Goal: Task Accomplishment & Management: Use online tool/utility

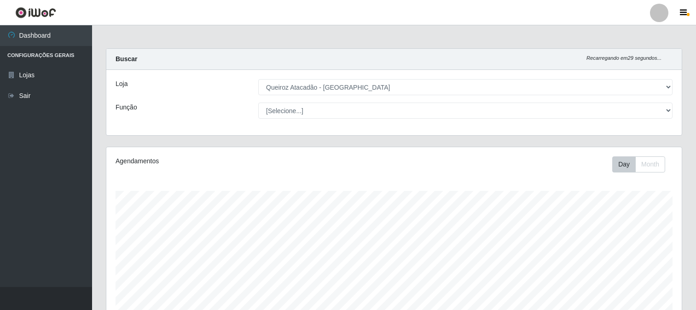
select select "464"
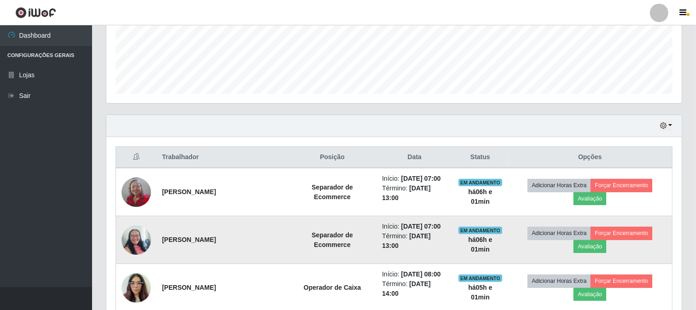
scroll to position [239, 0]
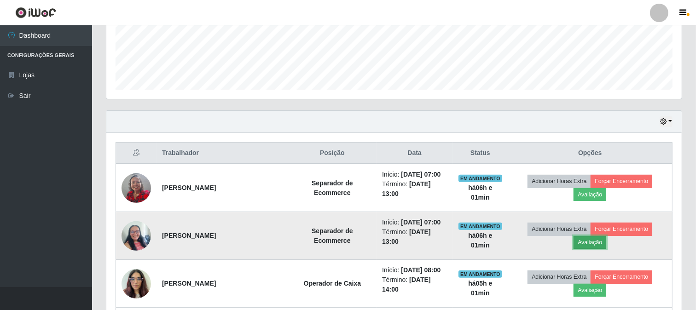
click at [601, 243] on button "Avaliação" at bounding box center [590, 242] width 33 height 13
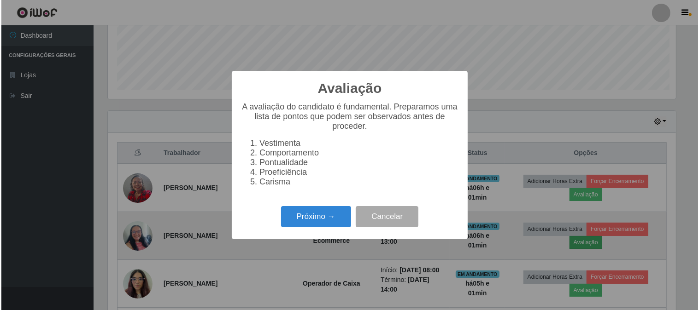
scroll to position [191, 570]
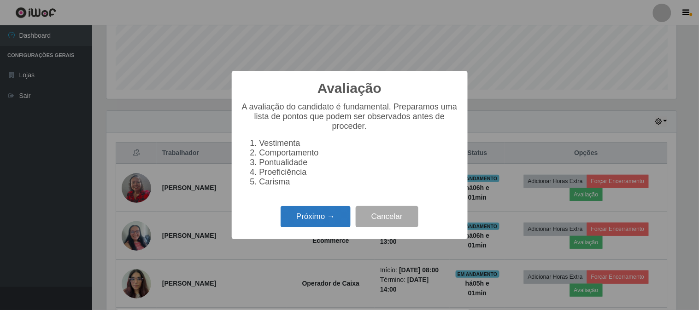
click at [311, 221] on button "Próximo →" at bounding box center [315, 217] width 70 height 22
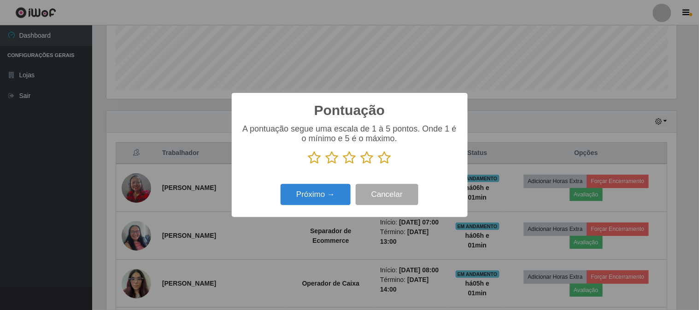
scroll to position [460290, 459911]
click at [383, 157] on icon at bounding box center [384, 158] width 13 height 14
click at [378, 165] on input "radio" at bounding box center [378, 165] width 0 height 0
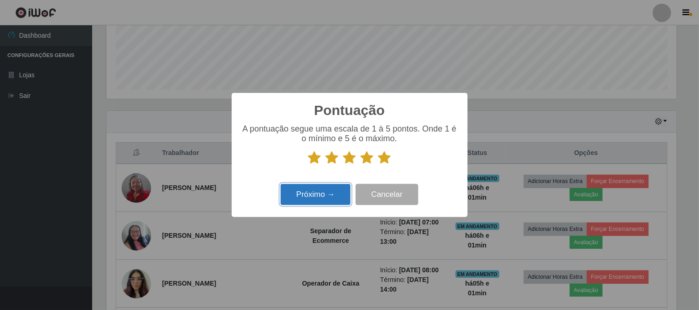
click at [323, 191] on button "Próximo →" at bounding box center [315, 195] width 70 height 22
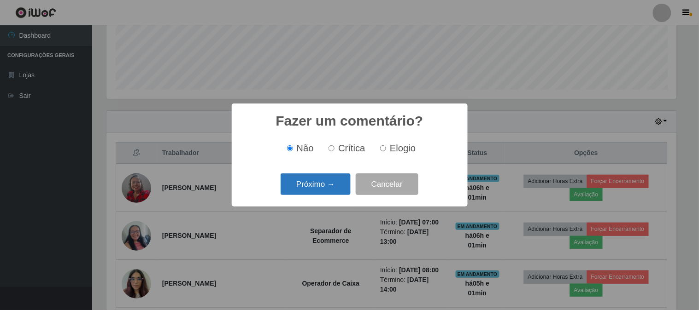
click at [338, 187] on button "Próximo →" at bounding box center [315, 185] width 70 height 22
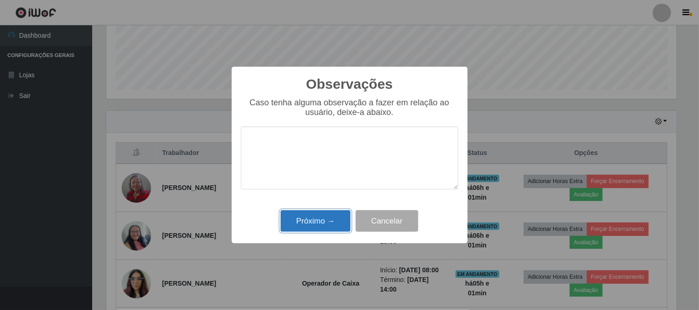
click at [325, 220] on button "Próximo →" at bounding box center [315, 221] width 70 height 22
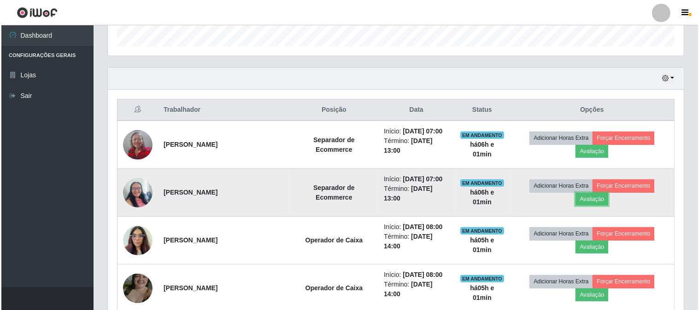
scroll to position [342, 0]
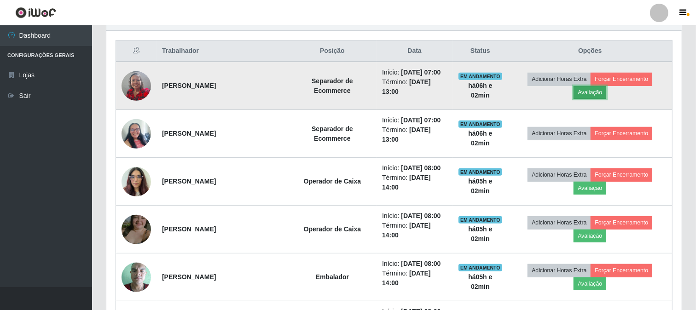
click at [599, 94] on button "Avaliação" at bounding box center [590, 92] width 33 height 13
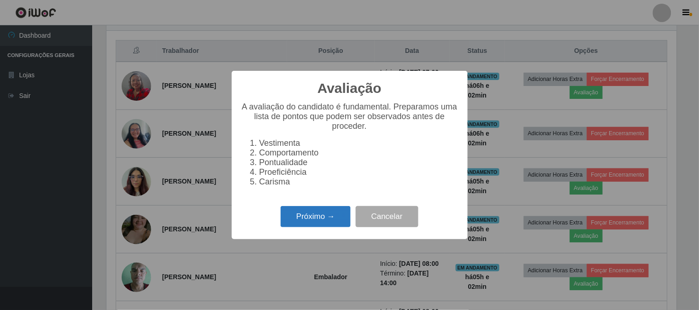
click at [301, 217] on button "Próximo →" at bounding box center [315, 217] width 70 height 22
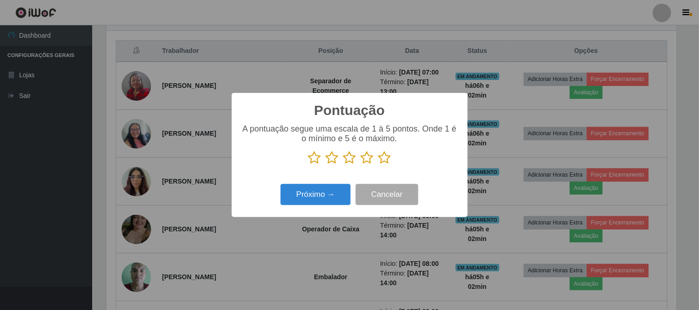
scroll to position [460290, 459911]
click at [384, 157] on icon at bounding box center [384, 158] width 13 height 14
click at [378, 165] on input "radio" at bounding box center [378, 165] width 0 height 0
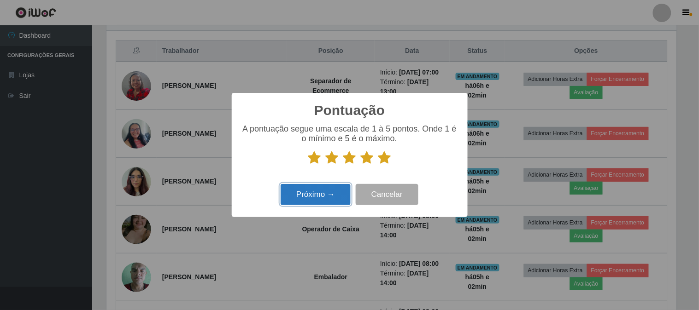
click at [327, 195] on button "Próximo →" at bounding box center [315, 195] width 70 height 22
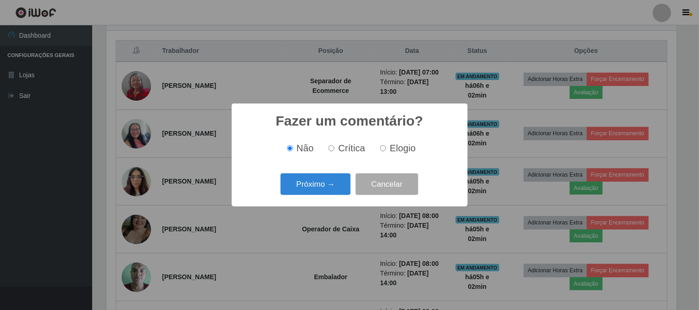
click at [327, 195] on button "Próximo →" at bounding box center [315, 185] width 70 height 22
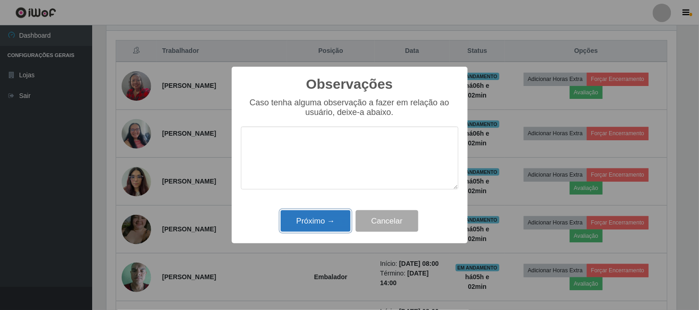
click at [324, 217] on button "Próximo →" at bounding box center [315, 221] width 70 height 22
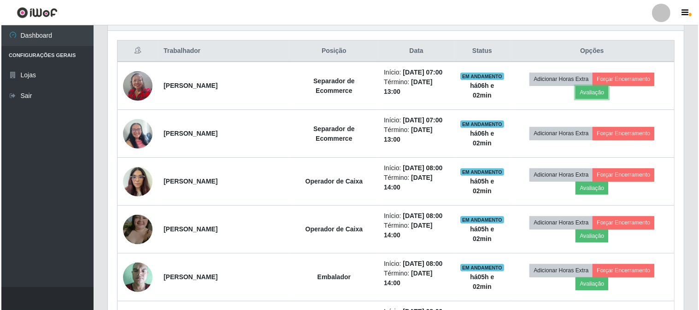
scroll to position [191, 576]
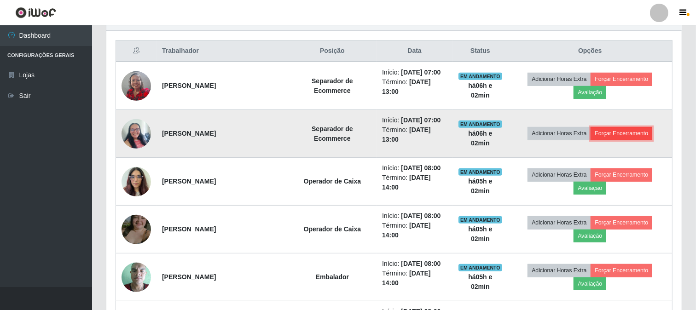
click at [619, 131] on button "Forçar Encerramento" at bounding box center [622, 133] width 62 height 13
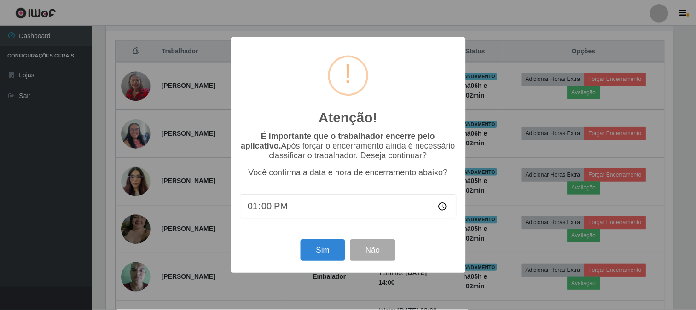
scroll to position [191, 570]
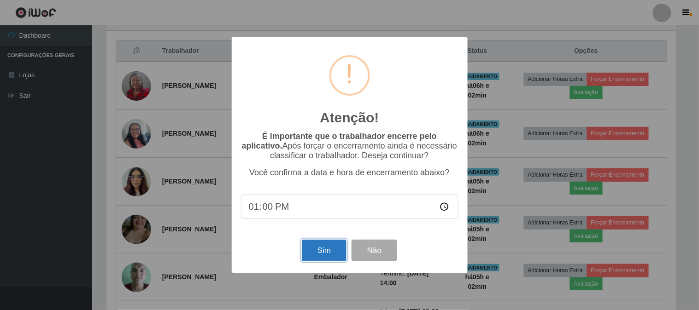
click at [329, 251] on button "Sim" at bounding box center [324, 251] width 45 height 22
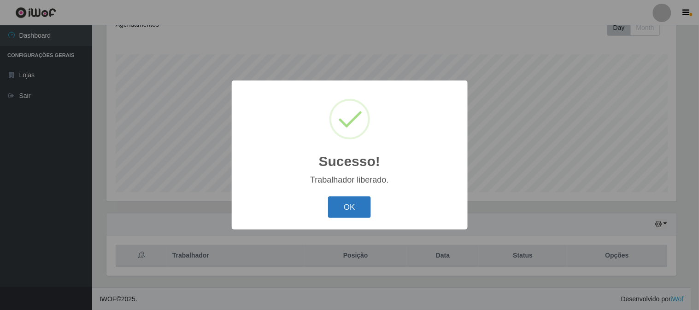
click at [346, 206] on button "OK" at bounding box center [349, 208] width 43 height 22
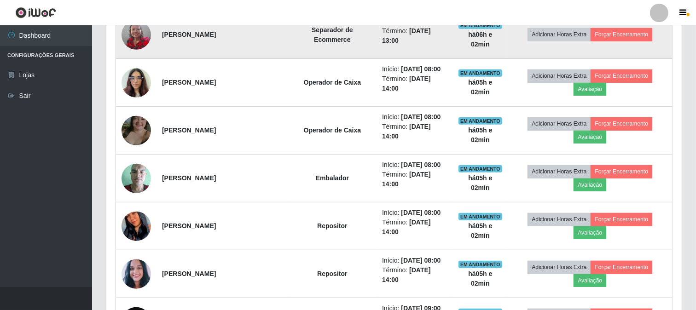
scroll to position [291, 0]
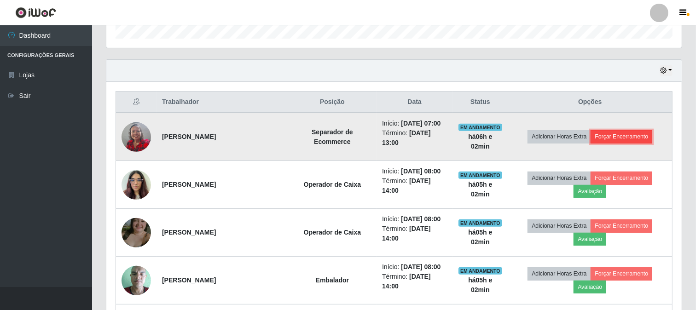
click at [608, 141] on button "Forçar Encerramento" at bounding box center [622, 136] width 62 height 13
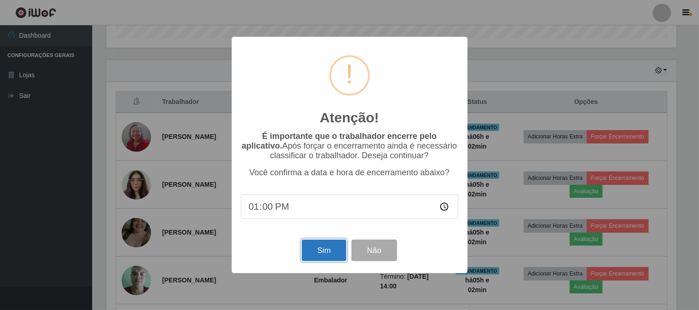
click at [318, 253] on button "Sim" at bounding box center [324, 251] width 45 height 22
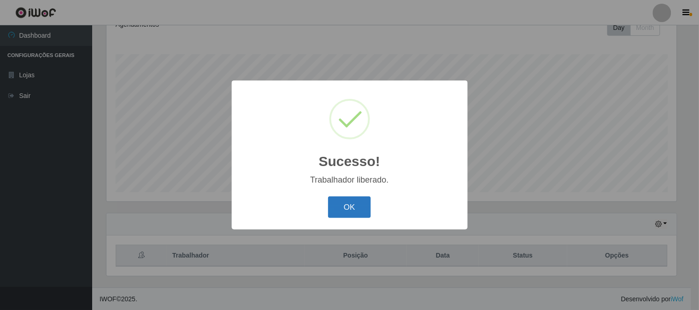
click at [343, 205] on button "OK" at bounding box center [349, 208] width 43 height 22
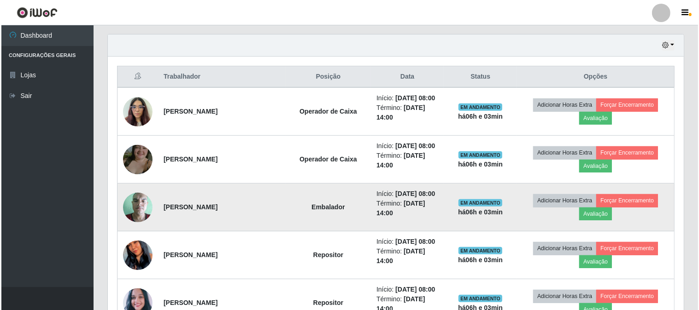
scroll to position [312, 0]
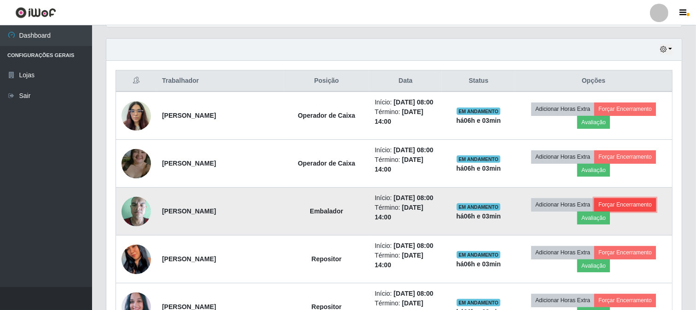
click at [608, 206] on button "Forçar Encerramento" at bounding box center [625, 204] width 62 height 13
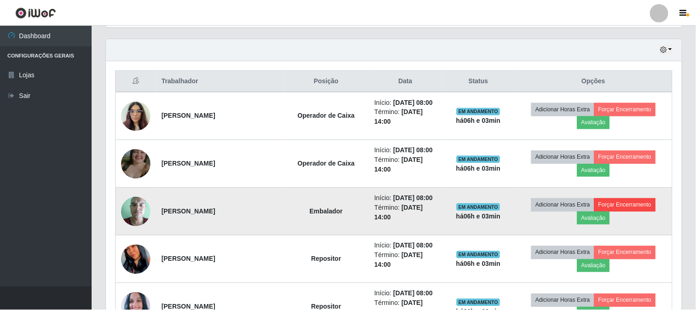
scroll to position [191, 570]
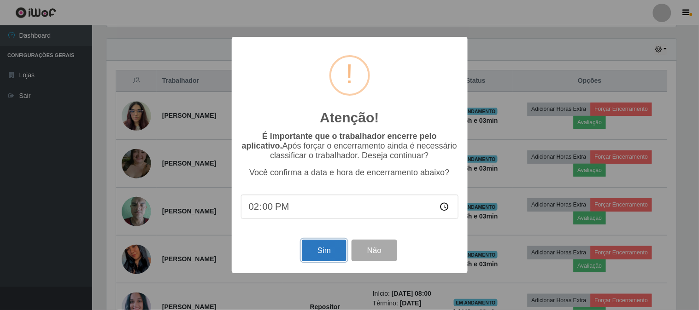
click at [335, 256] on button "Sim" at bounding box center [324, 251] width 45 height 22
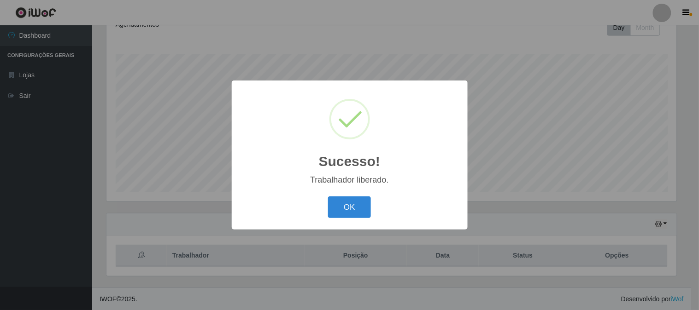
click at [356, 193] on div "Sucesso! × Trabalhador liberado. OK Cancel" at bounding box center [350, 155] width 236 height 149
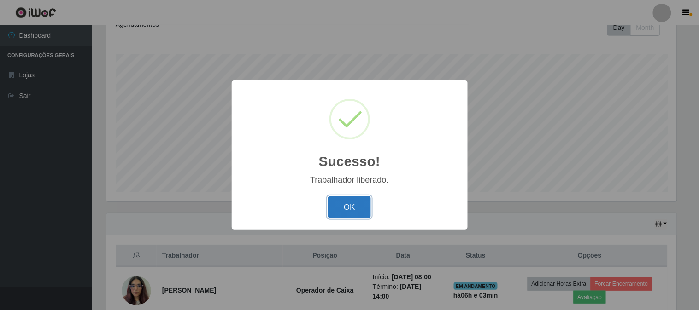
click at [354, 201] on button "OK" at bounding box center [349, 208] width 43 height 22
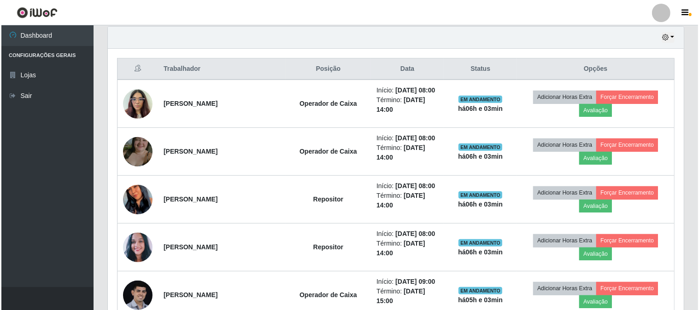
scroll to position [342, 0]
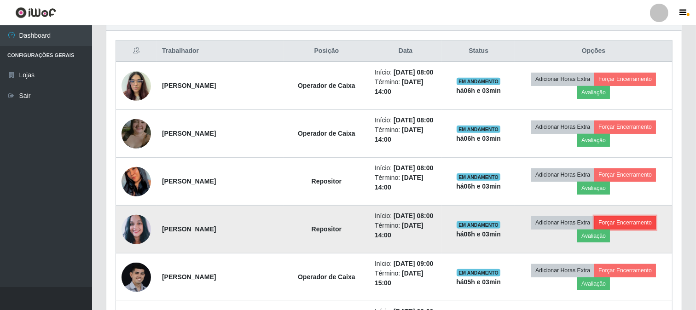
click at [614, 219] on button "Forçar Encerramento" at bounding box center [625, 222] width 62 height 13
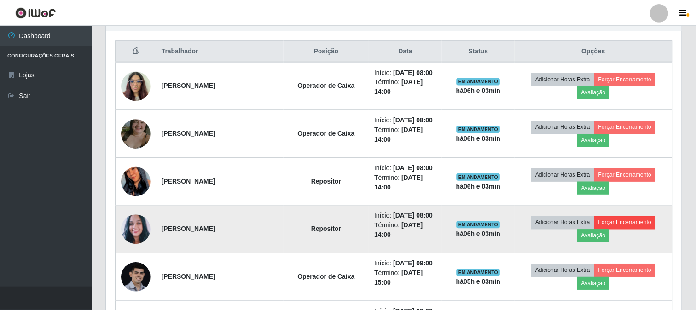
scroll to position [191, 570]
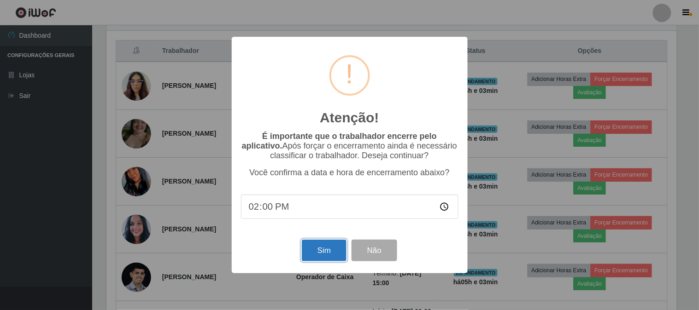
click at [336, 249] on button "Sim" at bounding box center [324, 251] width 45 height 22
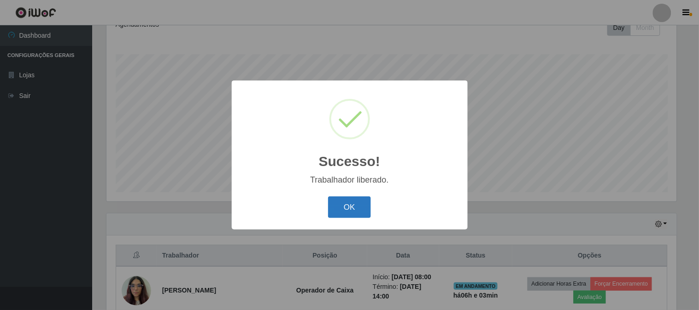
click at [339, 210] on button "OK" at bounding box center [349, 208] width 43 height 22
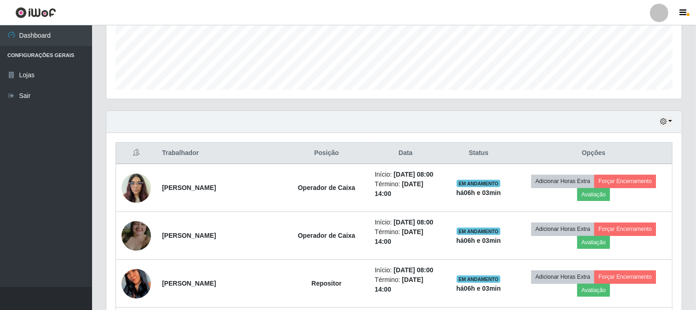
scroll to position [291, 0]
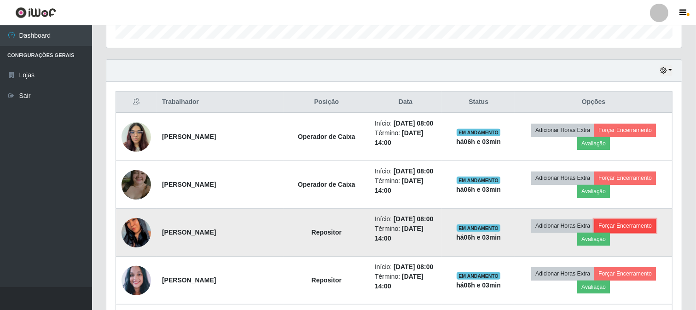
click at [611, 222] on button "Forçar Encerramento" at bounding box center [625, 226] width 62 height 13
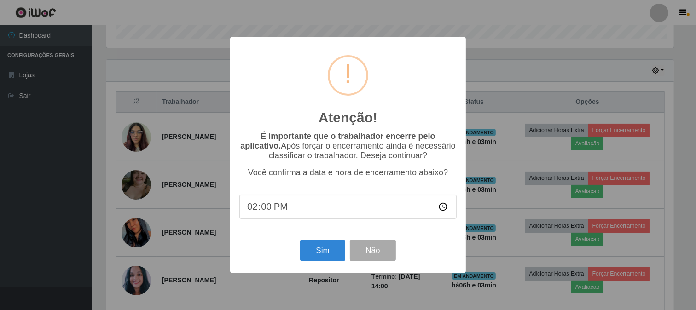
scroll to position [191, 570]
click at [308, 255] on button "Sim" at bounding box center [324, 251] width 45 height 22
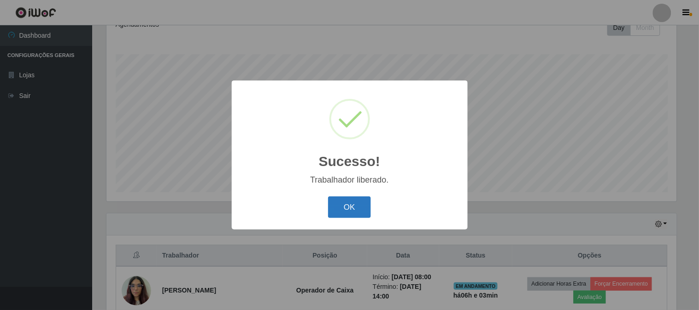
click at [335, 209] on button "OK" at bounding box center [349, 208] width 43 height 22
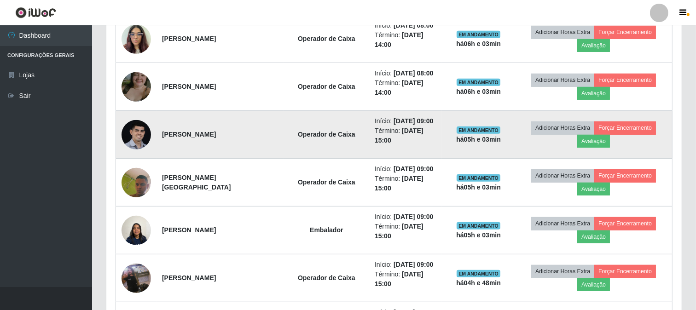
scroll to position [0, 0]
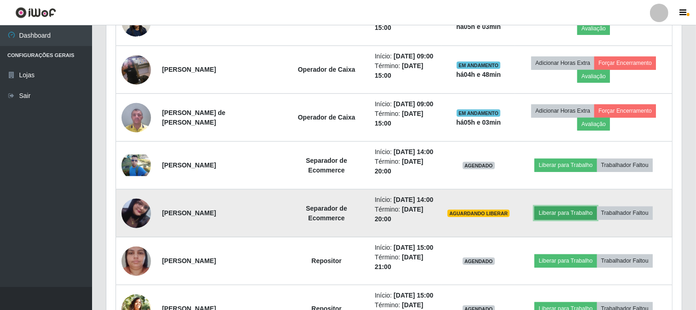
click at [568, 216] on button "Liberar para Trabalho" at bounding box center [566, 213] width 62 height 13
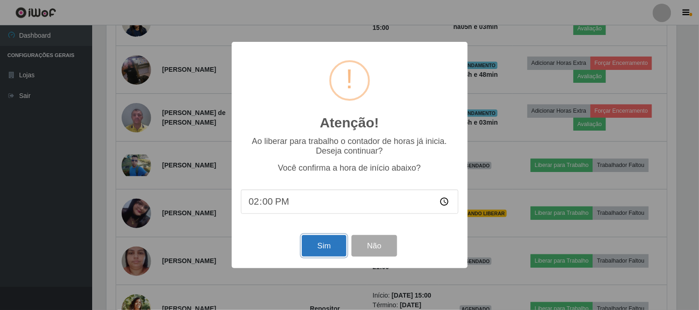
click at [316, 249] on button "Sim" at bounding box center [324, 246] width 45 height 22
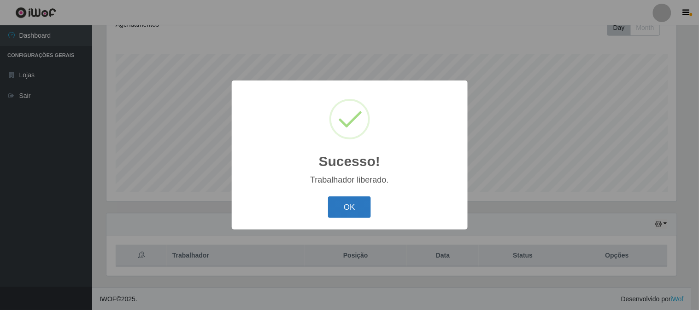
click at [338, 203] on button "OK" at bounding box center [349, 208] width 43 height 22
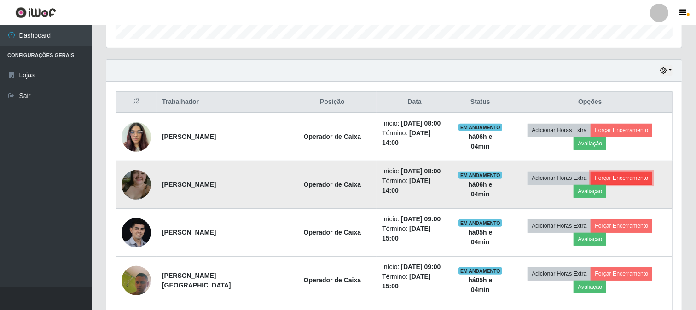
click at [613, 181] on button "Forçar Encerramento" at bounding box center [622, 178] width 62 height 13
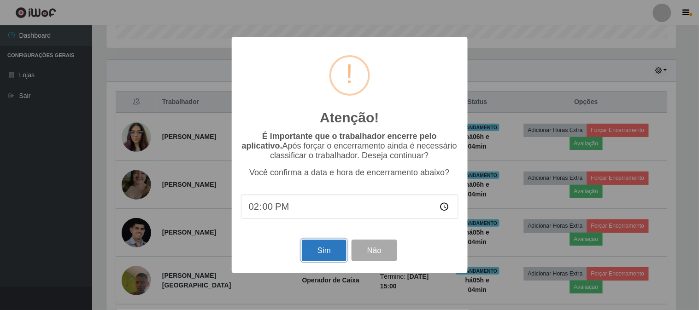
click at [331, 243] on button "Sim" at bounding box center [324, 251] width 45 height 22
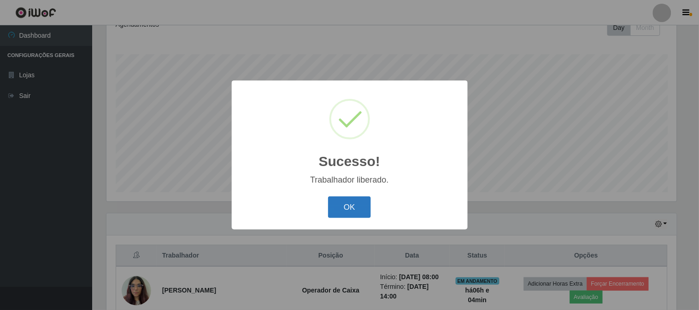
click at [344, 203] on button "OK" at bounding box center [349, 208] width 43 height 22
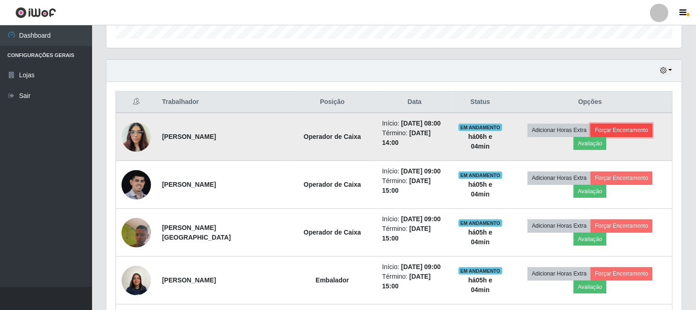
click at [614, 130] on button "Forçar Encerramento" at bounding box center [622, 130] width 62 height 13
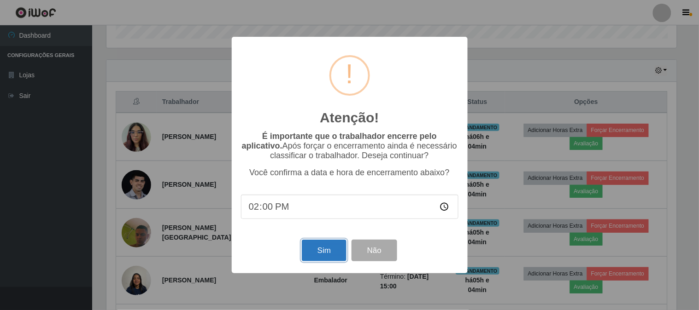
click at [320, 243] on button "Sim" at bounding box center [324, 251] width 45 height 22
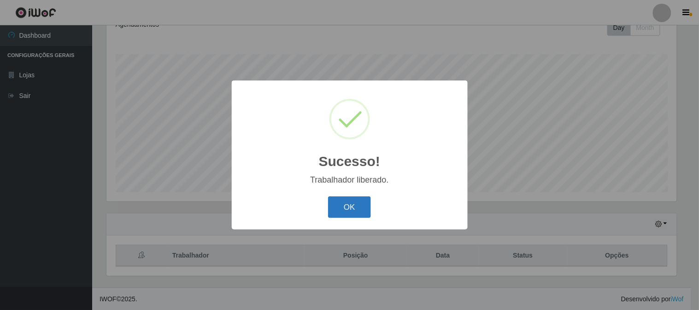
click at [346, 215] on button "OK" at bounding box center [349, 208] width 43 height 22
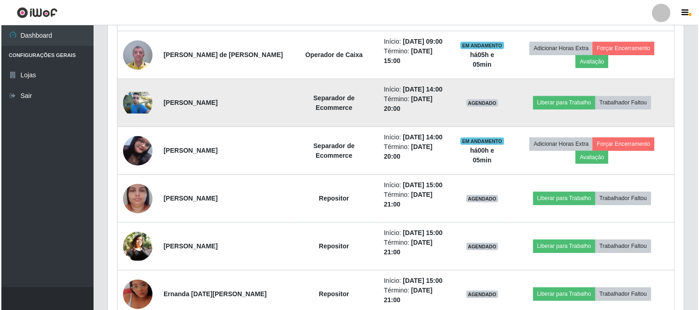
scroll to position [546, 0]
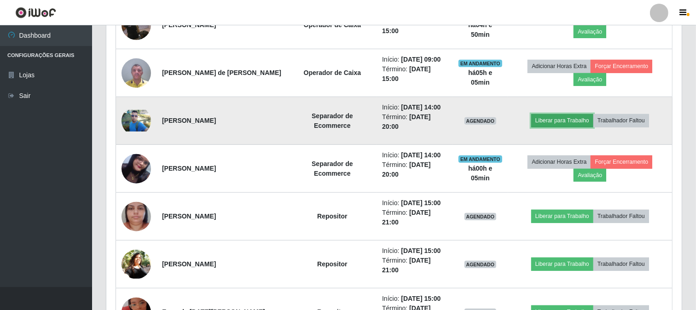
click at [554, 121] on button "Liberar para Trabalho" at bounding box center [562, 120] width 62 height 13
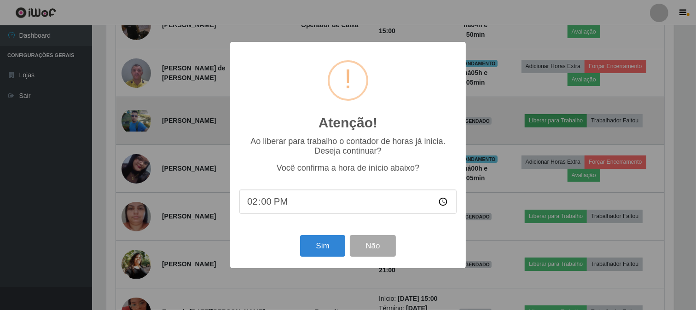
scroll to position [191, 570]
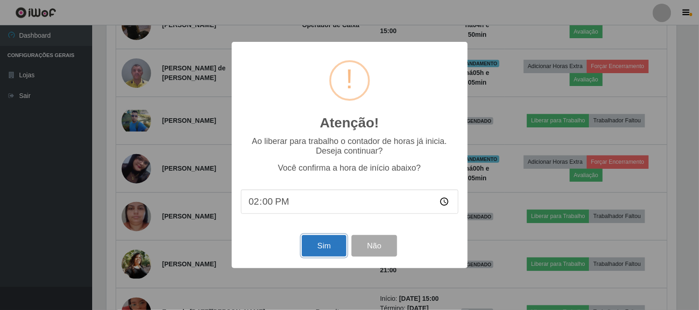
click at [311, 255] on button "Sim" at bounding box center [324, 246] width 45 height 22
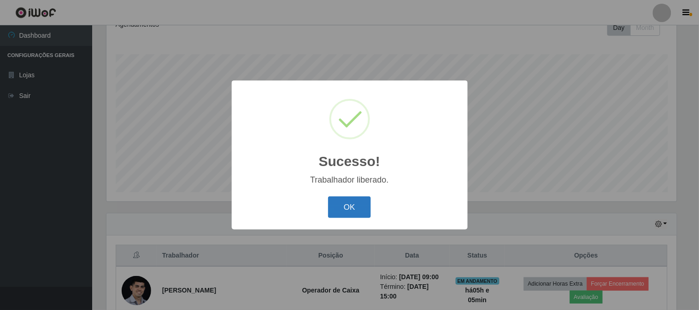
click at [341, 203] on button "OK" at bounding box center [349, 208] width 43 height 22
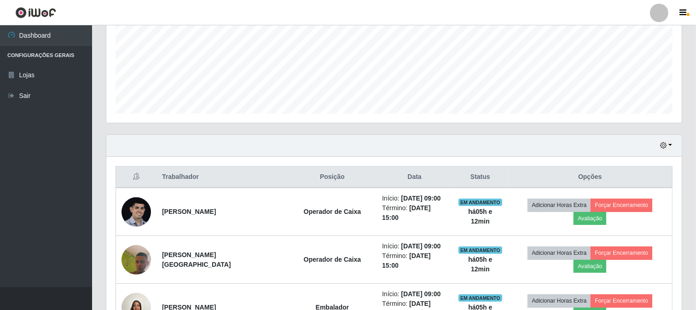
scroll to position [239, 0]
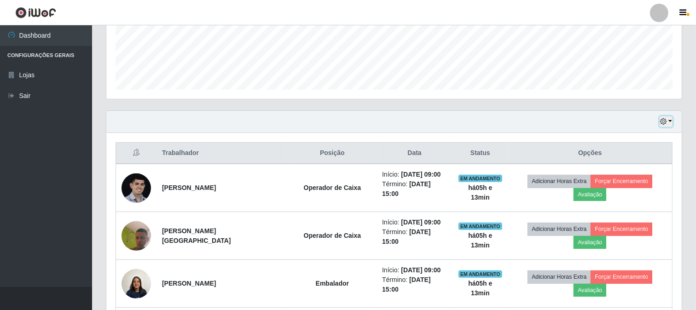
click at [670, 123] on button "button" at bounding box center [666, 122] width 13 height 11
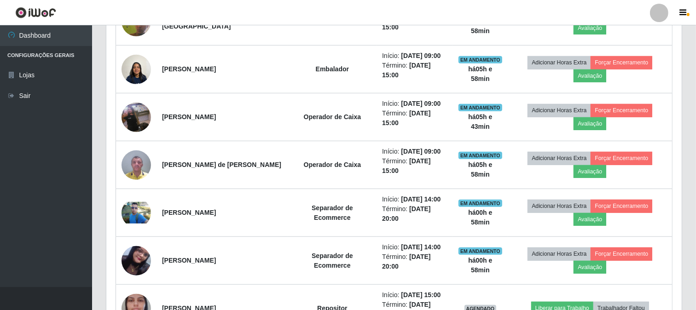
scroll to position [430, 0]
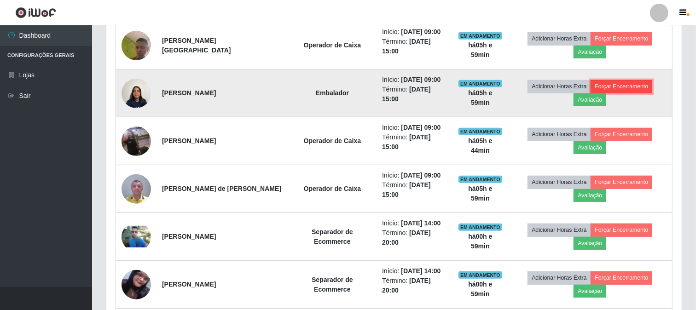
click at [637, 87] on button "Forçar Encerramento" at bounding box center [622, 86] width 62 height 13
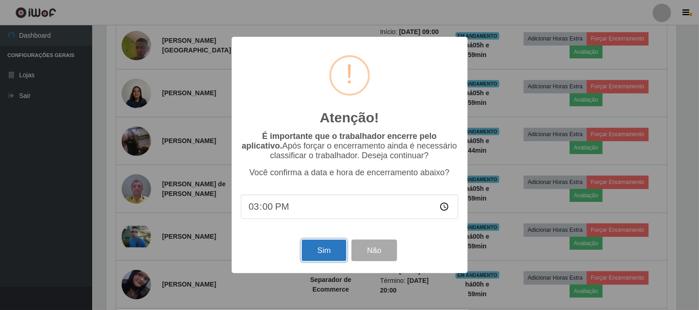
click at [311, 248] on button "Sim" at bounding box center [324, 251] width 45 height 22
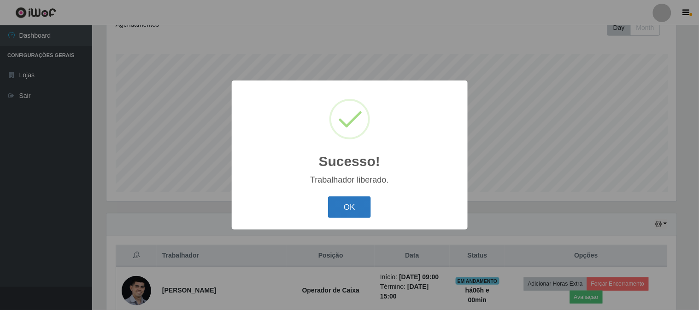
click at [355, 209] on button "OK" at bounding box center [349, 208] width 43 height 22
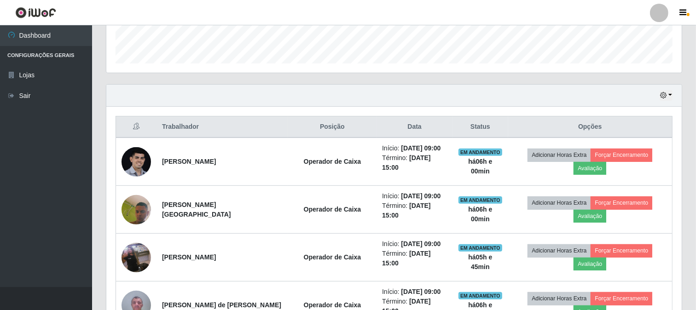
scroll to position [291, 0]
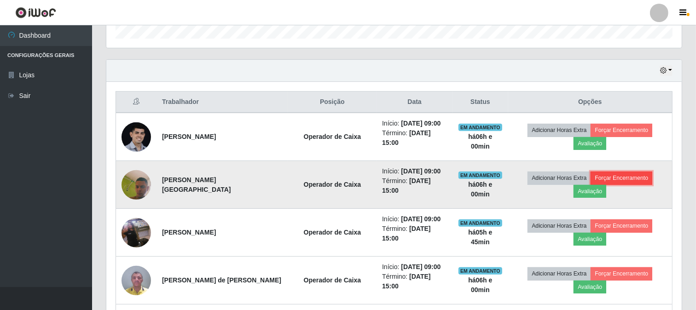
click at [641, 179] on button "Forçar Encerramento" at bounding box center [622, 178] width 62 height 13
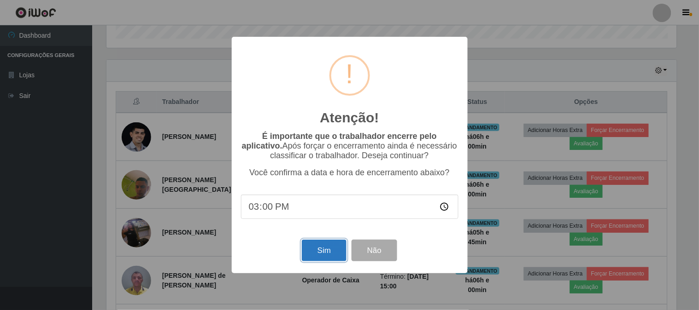
click at [321, 246] on button "Sim" at bounding box center [324, 251] width 45 height 22
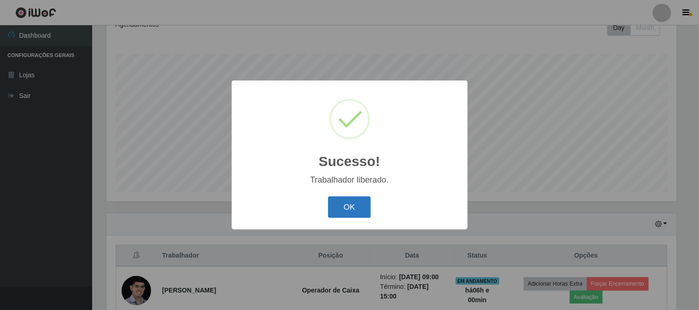
click at [364, 206] on button "OK" at bounding box center [349, 208] width 43 height 22
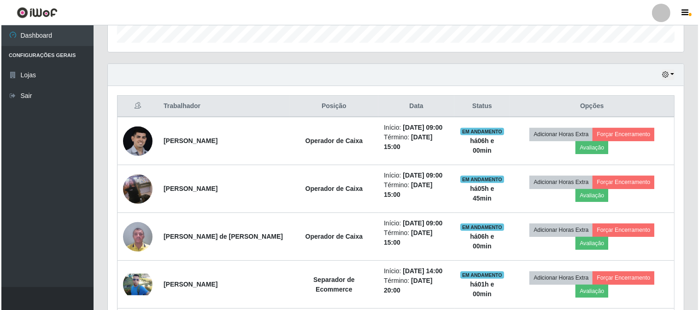
scroll to position [291, 0]
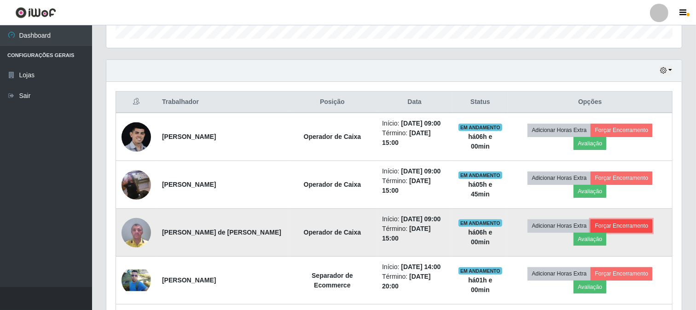
click at [646, 227] on button "Forçar Encerramento" at bounding box center [622, 226] width 62 height 13
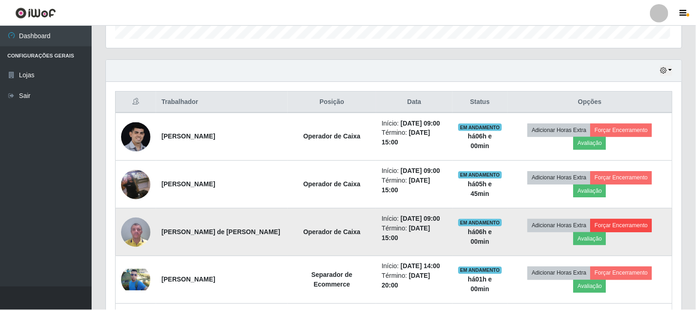
scroll to position [191, 570]
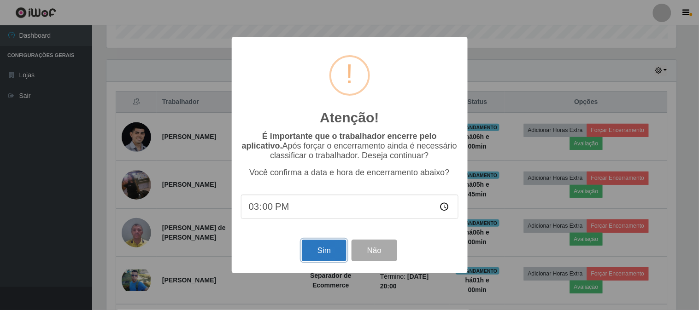
click at [329, 255] on button "Sim" at bounding box center [324, 251] width 45 height 22
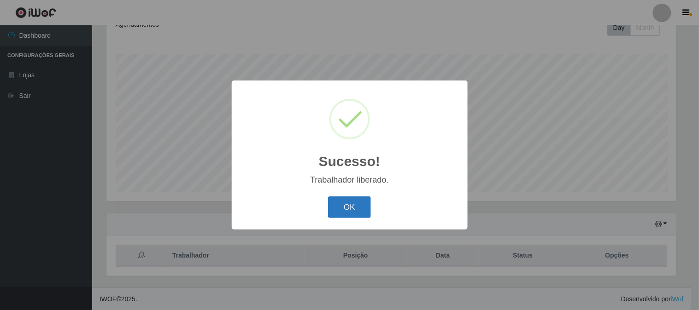
click at [360, 197] on button "OK" at bounding box center [349, 208] width 43 height 22
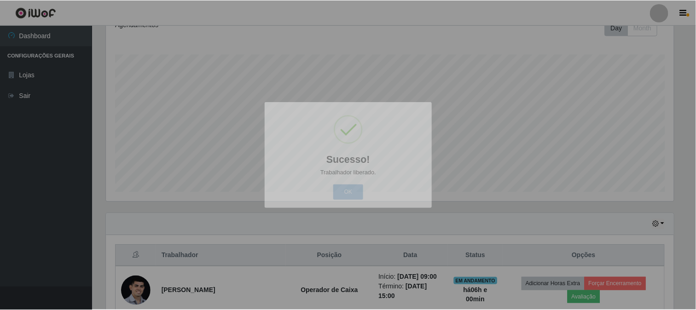
scroll to position [191, 576]
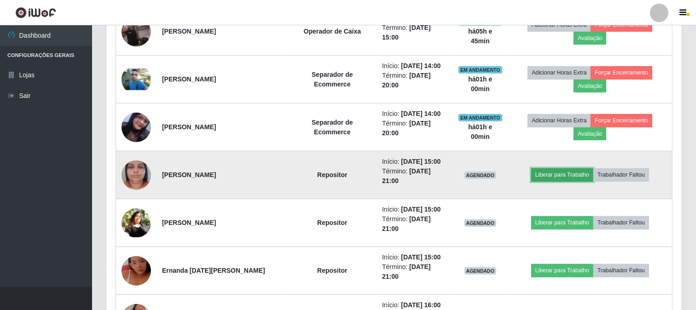
click at [568, 172] on button "Liberar para Trabalho" at bounding box center [562, 175] width 62 height 13
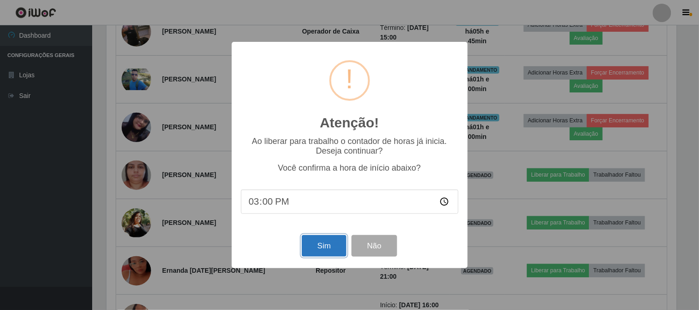
click at [317, 253] on button "Sim" at bounding box center [324, 246] width 45 height 22
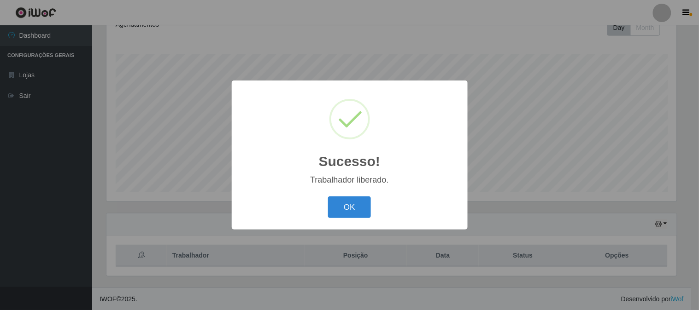
click at [333, 213] on button "OK" at bounding box center [349, 208] width 43 height 22
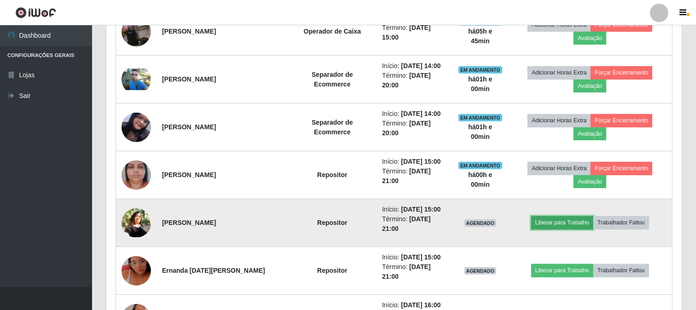
click at [547, 223] on button "Liberar para Trabalho" at bounding box center [562, 222] width 62 height 13
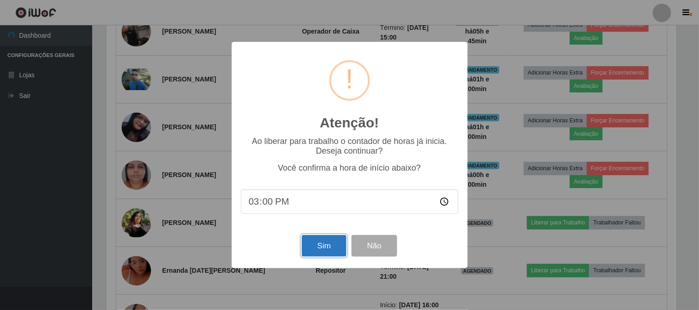
click at [302, 249] on button "Sim" at bounding box center [324, 246] width 45 height 22
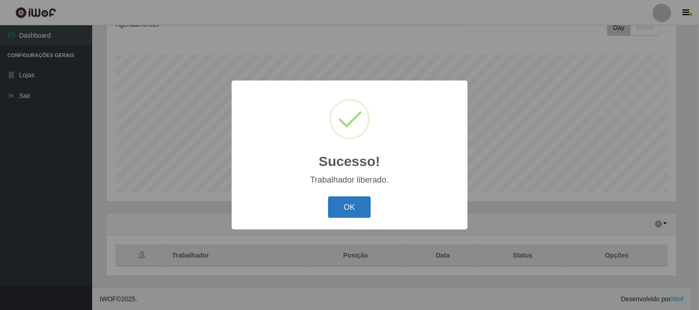
click at [346, 205] on button "OK" at bounding box center [349, 208] width 43 height 22
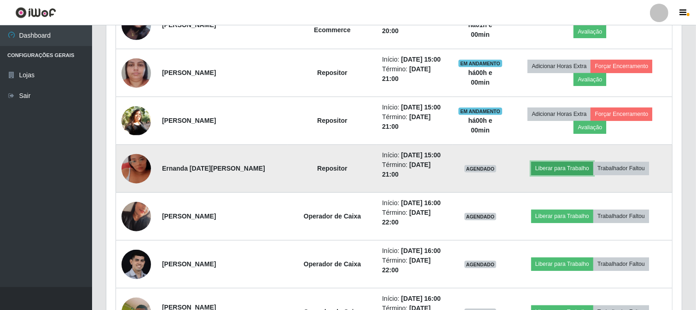
click at [576, 164] on button "Liberar para Trabalho" at bounding box center [562, 168] width 62 height 13
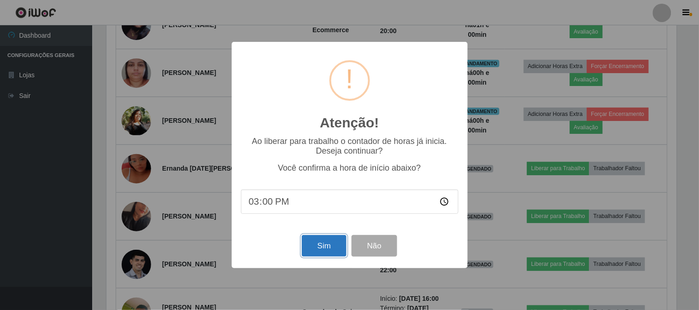
click at [308, 243] on button "Sim" at bounding box center [324, 246] width 45 height 22
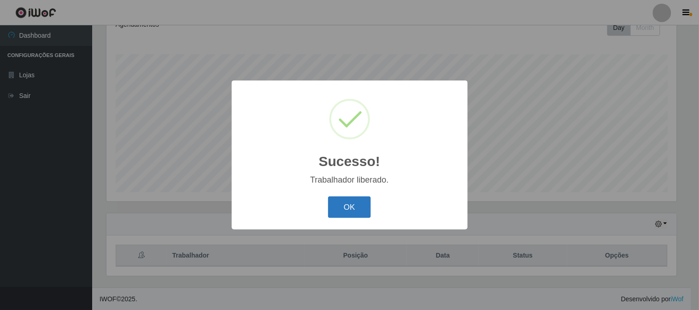
click at [341, 200] on button "OK" at bounding box center [349, 208] width 43 height 22
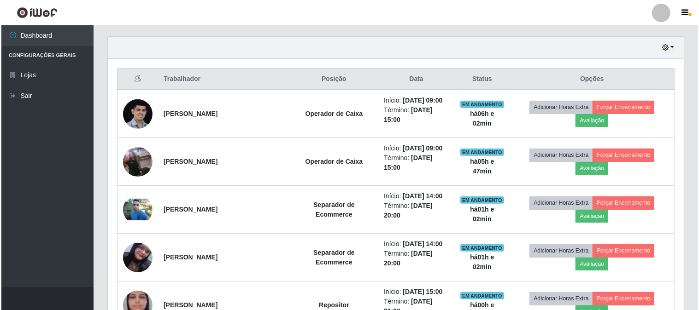
scroll to position [286, 0]
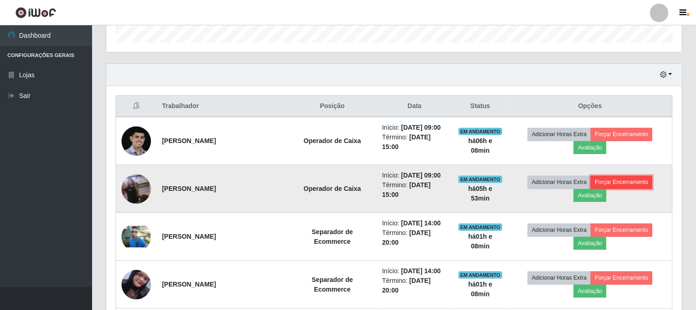
click at [618, 183] on button "Forçar Encerramento" at bounding box center [622, 182] width 62 height 13
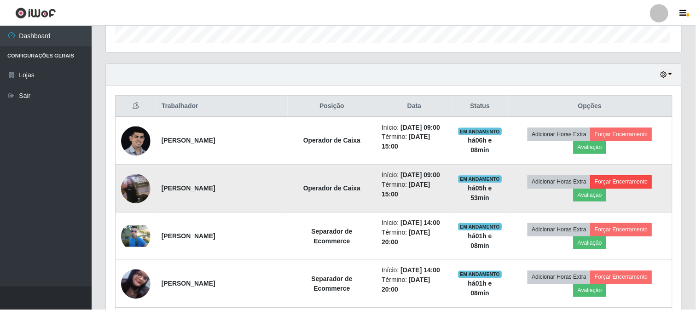
scroll to position [191, 570]
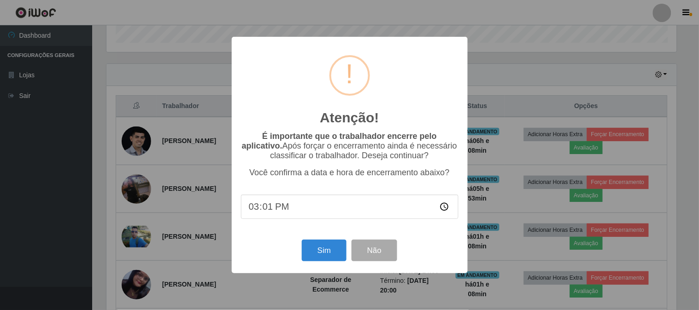
type input "15:15"
click at [320, 247] on button "Sim" at bounding box center [324, 251] width 45 height 22
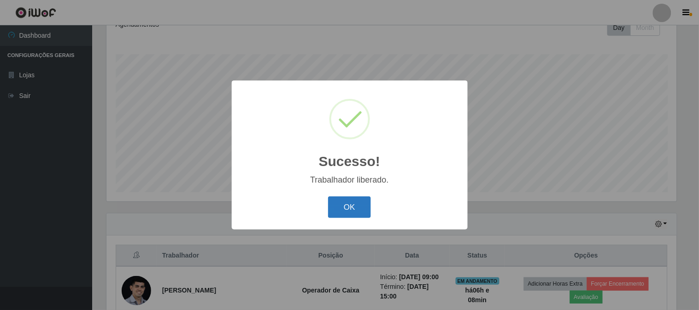
click at [366, 209] on button "OK" at bounding box center [349, 208] width 43 height 22
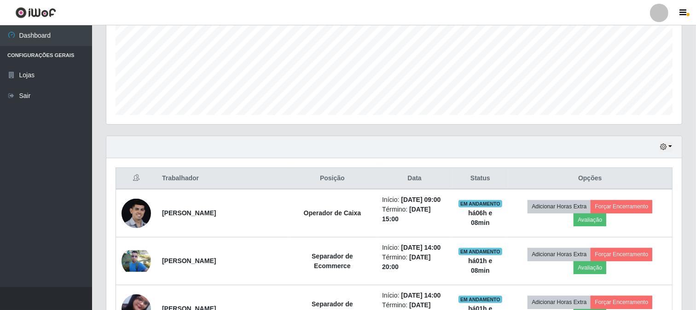
scroll to position [239, 0]
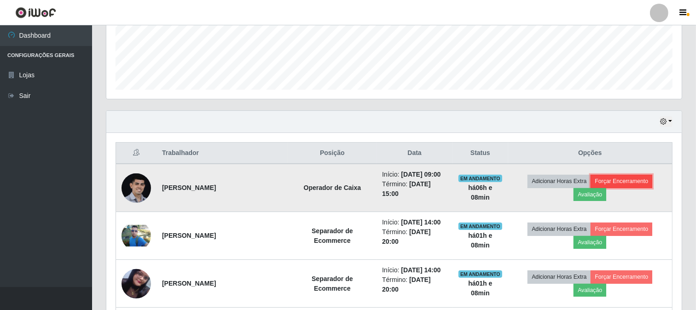
click at [634, 175] on button "Forçar Encerramento" at bounding box center [622, 181] width 62 height 13
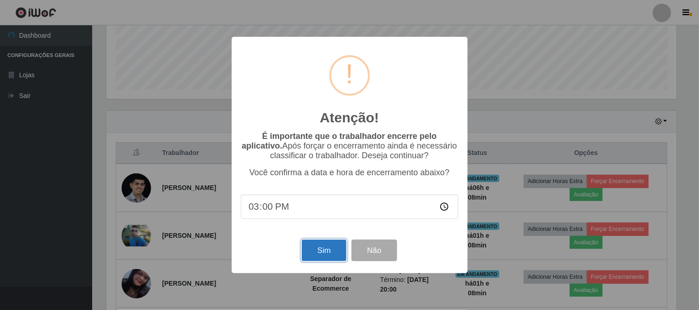
click at [338, 253] on button "Sim" at bounding box center [324, 251] width 45 height 22
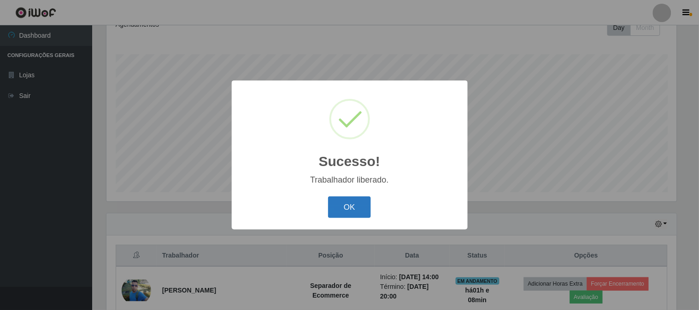
click at [362, 212] on button "OK" at bounding box center [349, 208] width 43 height 22
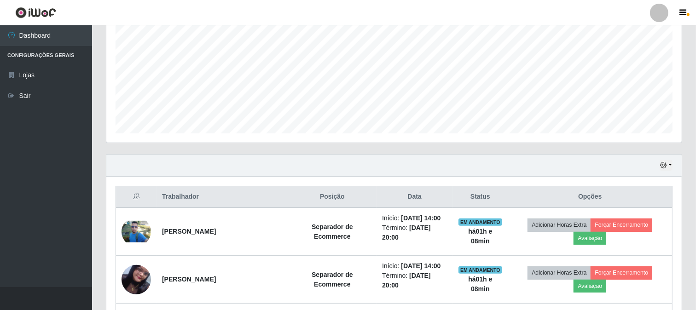
scroll to position [191, 0]
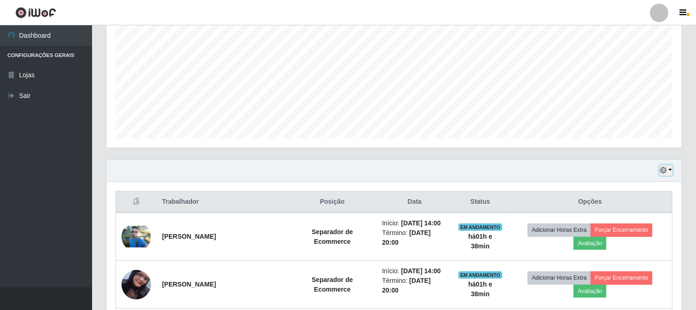
click at [669, 168] on button "button" at bounding box center [666, 170] width 13 height 11
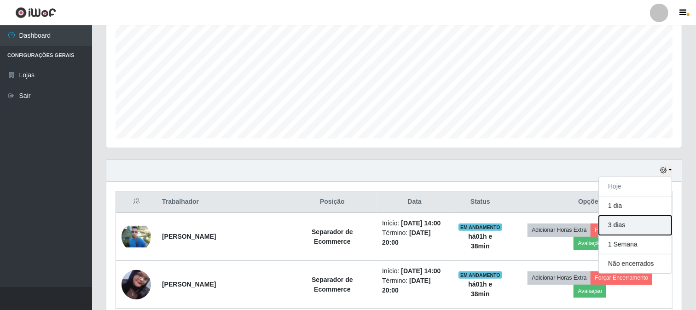
click at [634, 227] on button "3 dias" at bounding box center [635, 225] width 73 height 19
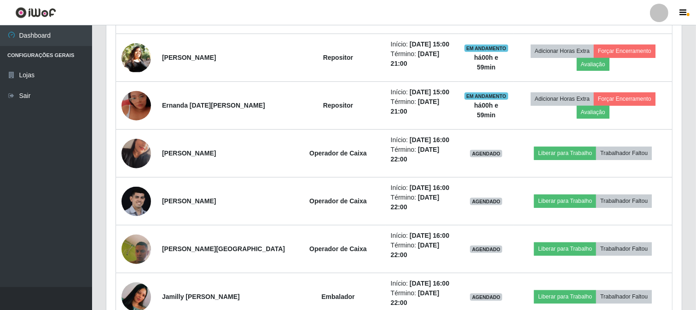
scroll to position [258, 0]
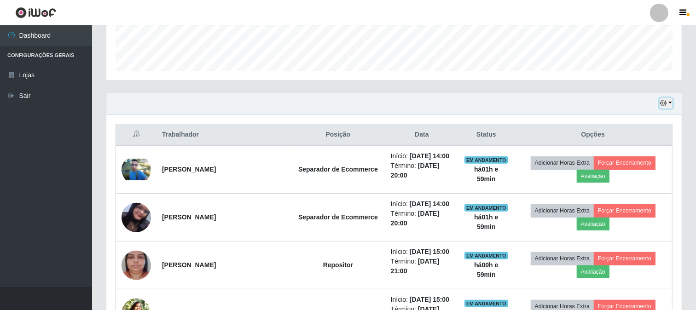
click at [672, 104] on button "button" at bounding box center [666, 103] width 13 height 11
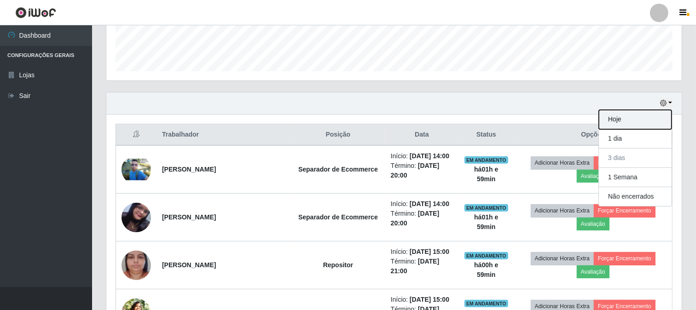
click at [609, 120] on button "Hoje" at bounding box center [635, 119] width 73 height 19
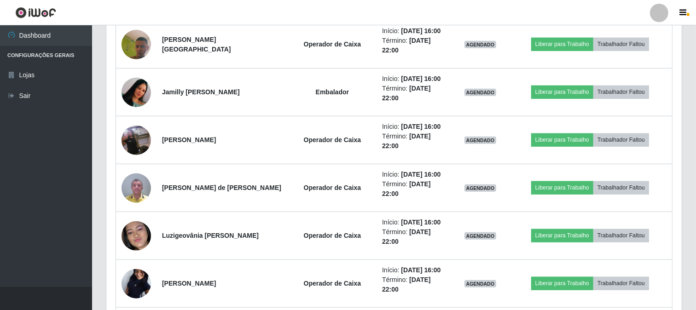
scroll to position [769, 0]
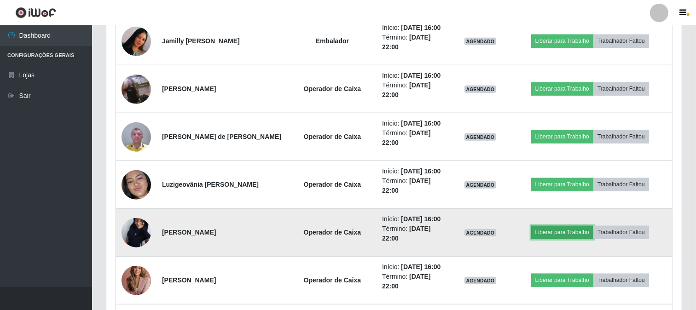
click at [553, 233] on button "Liberar para Trabalho" at bounding box center [562, 232] width 62 height 13
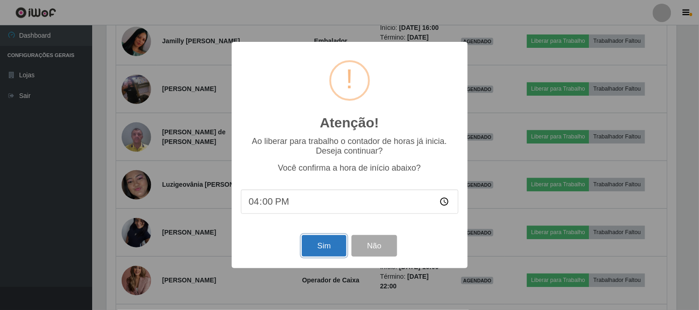
click at [344, 243] on button "Sim" at bounding box center [324, 246] width 45 height 22
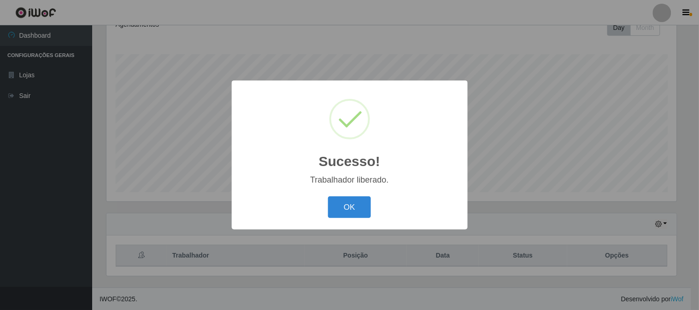
click at [336, 215] on button "OK" at bounding box center [349, 208] width 43 height 22
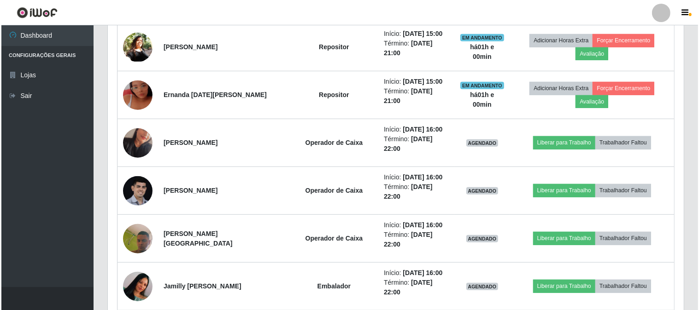
scroll to position [546, 0]
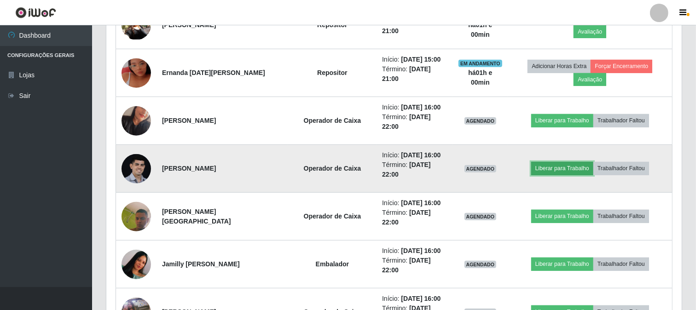
click at [560, 167] on button "Liberar para Trabalho" at bounding box center [562, 168] width 62 height 13
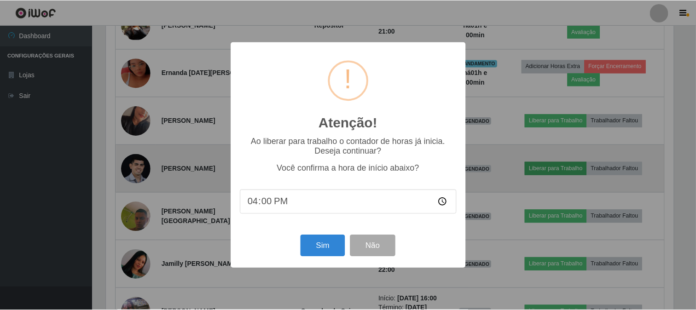
scroll to position [191, 570]
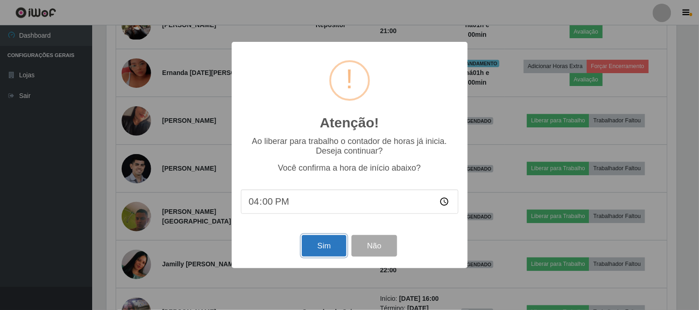
click at [328, 245] on button "Sim" at bounding box center [324, 246] width 45 height 22
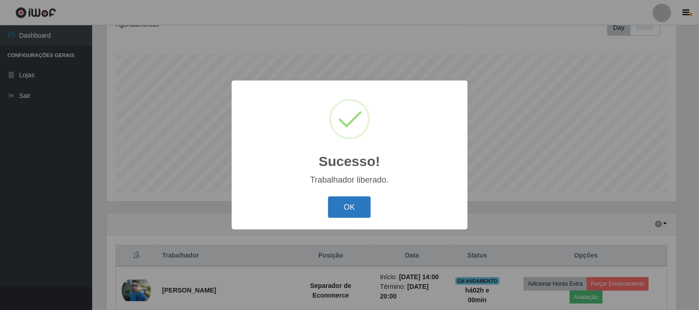
click at [344, 215] on button "OK" at bounding box center [349, 208] width 43 height 22
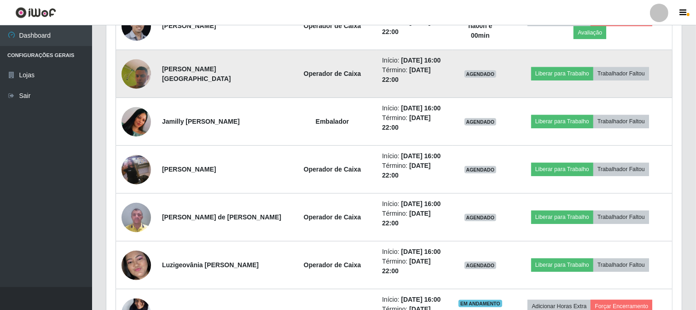
scroll to position [700, 0]
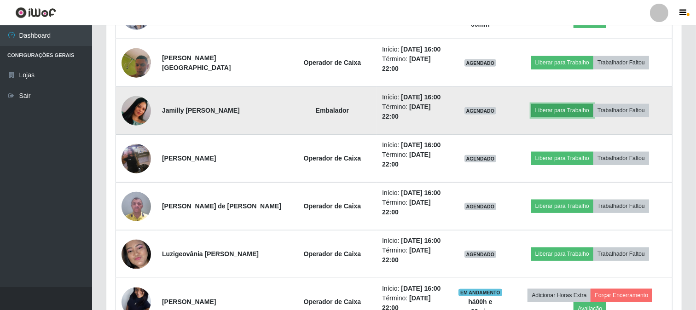
click at [556, 112] on button "Liberar para Trabalho" at bounding box center [562, 110] width 62 height 13
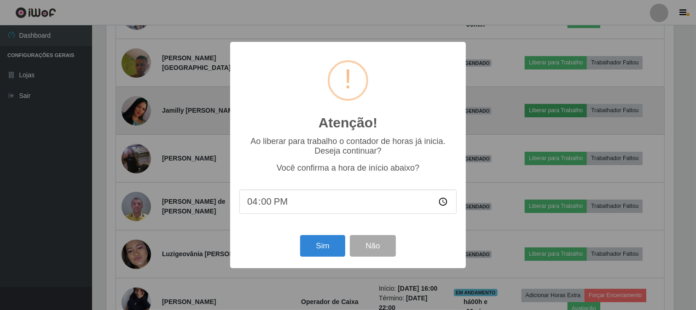
scroll to position [191, 570]
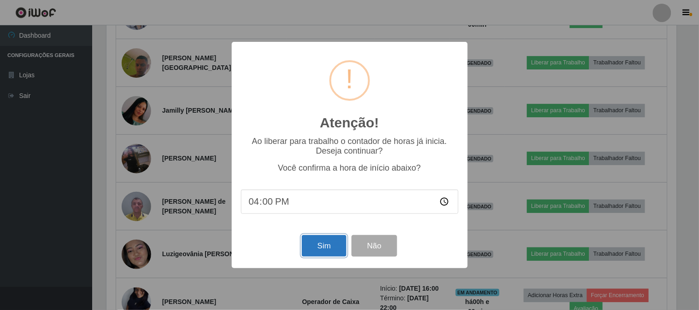
click at [313, 247] on button "Sim" at bounding box center [324, 246] width 45 height 22
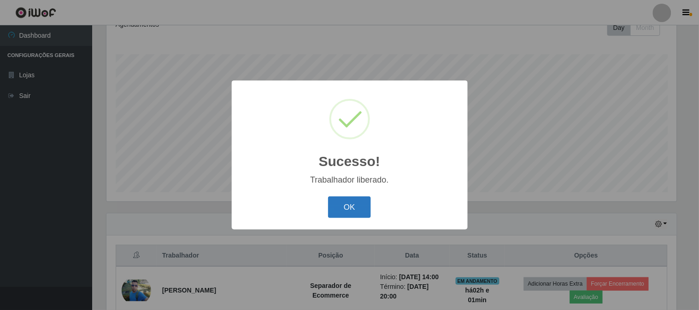
click at [333, 206] on button "OK" at bounding box center [349, 208] width 43 height 22
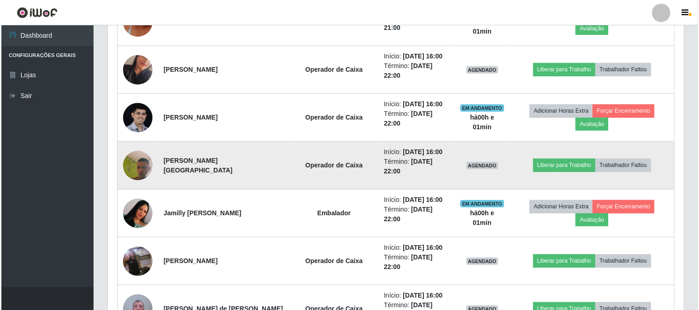
scroll to position [648, 0]
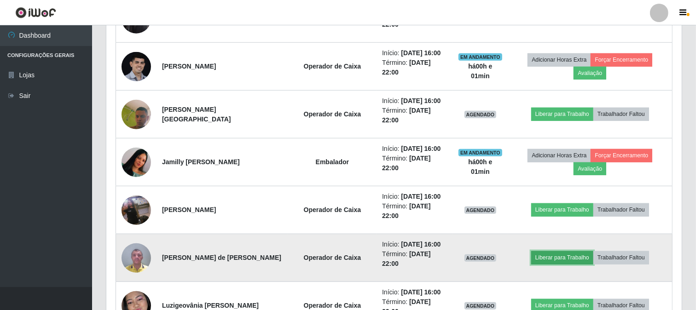
click at [569, 251] on button "Liberar para Trabalho" at bounding box center [562, 257] width 62 height 13
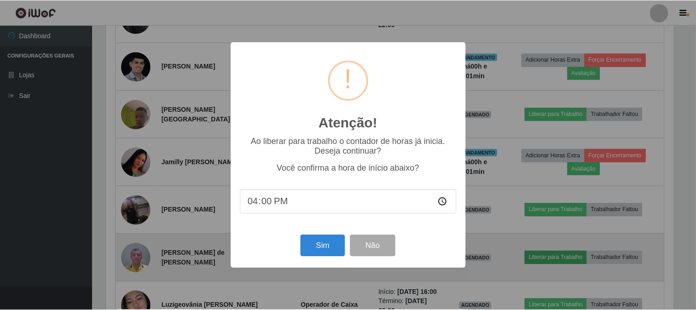
scroll to position [191, 570]
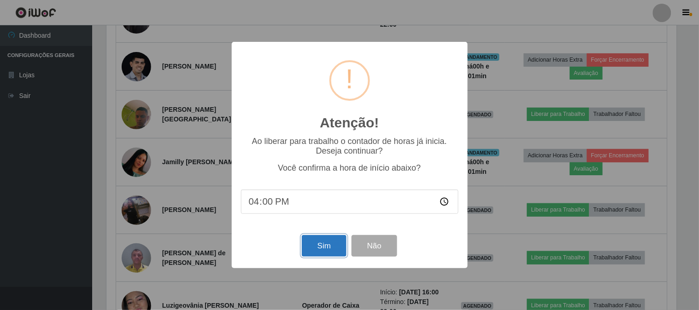
click at [336, 241] on button "Sim" at bounding box center [324, 246] width 45 height 22
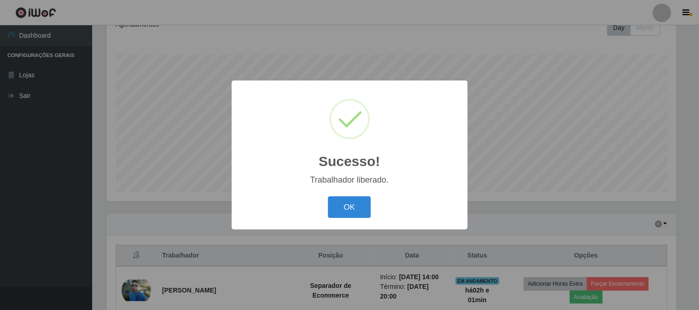
click at [353, 196] on div "OK Cancel" at bounding box center [349, 207] width 217 height 26
click at [350, 208] on button "OK" at bounding box center [349, 208] width 43 height 22
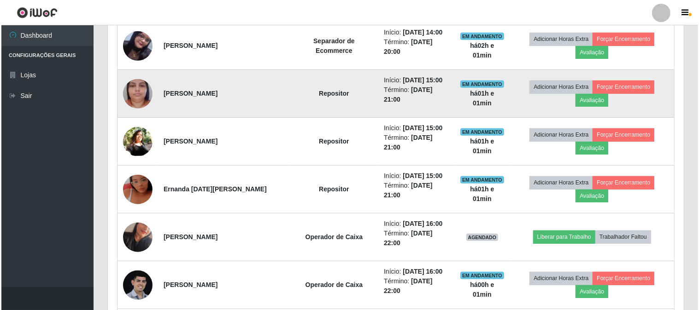
scroll to position [444, 0]
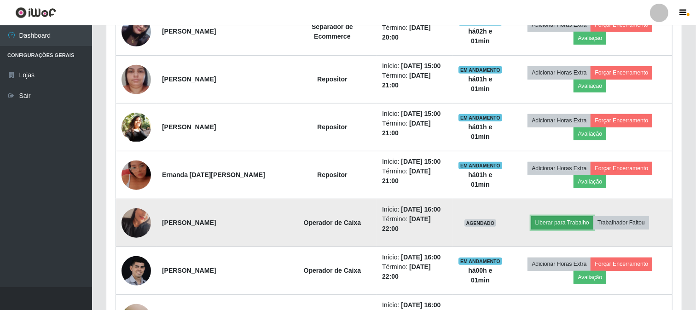
click at [575, 223] on button "Liberar para Trabalho" at bounding box center [562, 222] width 62 height 13
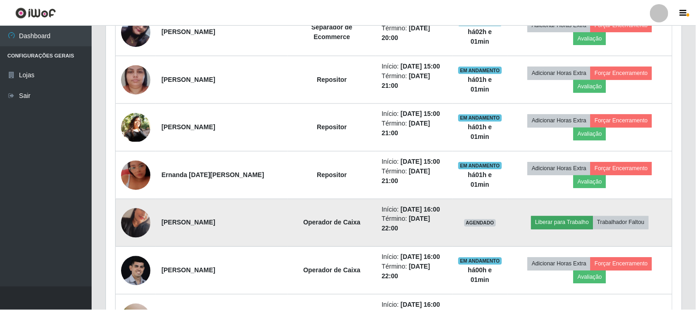
scroll to position [191, 570]
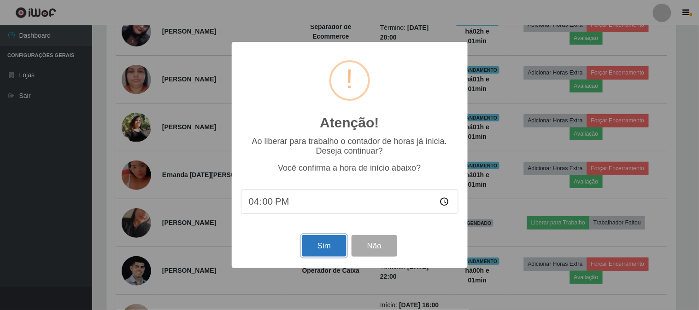
click at [332, 241] on button "Sim" at bounding box center [324, 246] width 45 height 22
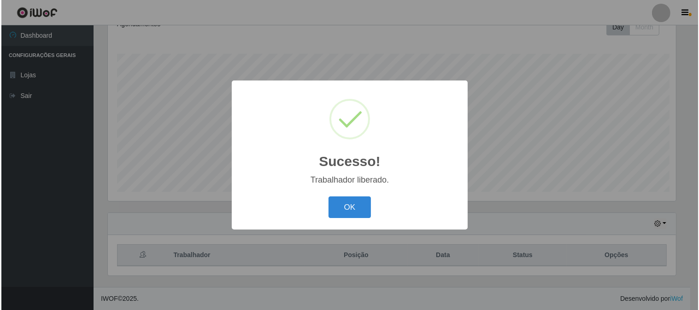
scroll to position [137, 0]
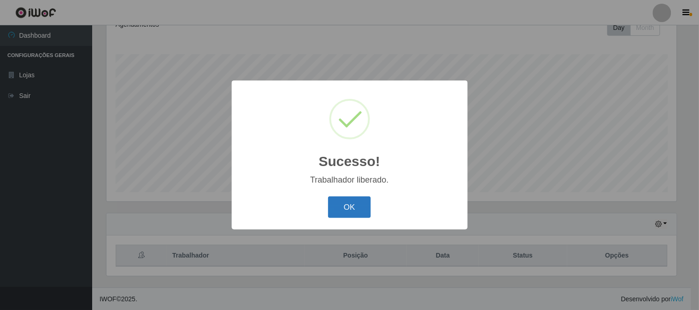
click at [358, 218] on button "OK" at bounding box center [349, 208] width 43 height 22
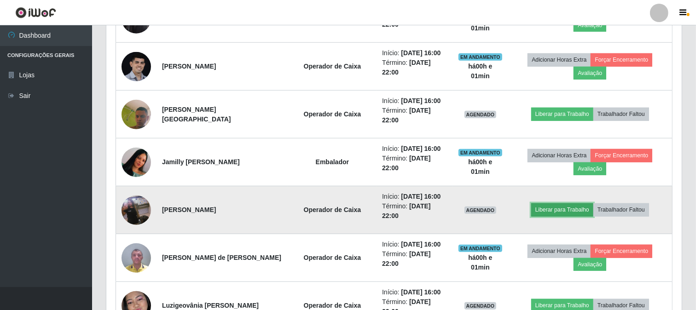
click at [583, 212] on button "Liberar para Trabalho" at bounding box center [562, 210] width 62 height 13
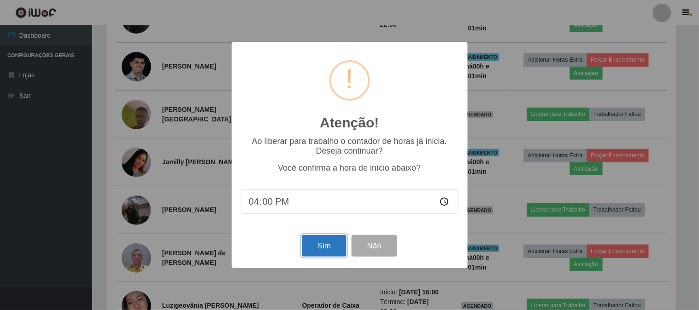
click at [323, 237] on button "Sim" at bounding box center [324, 246] width 45 height 22
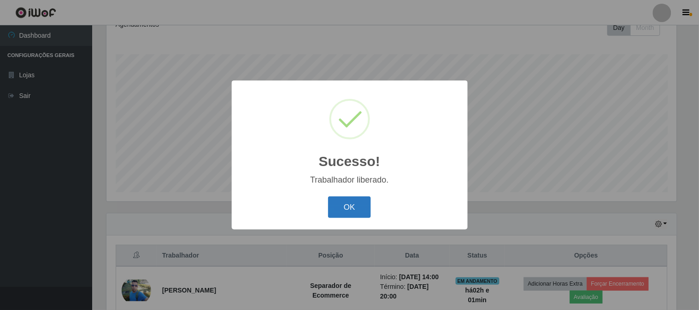
click at [345, 210] on button "OK" at bounding box center [349, 208] width 43 height 22
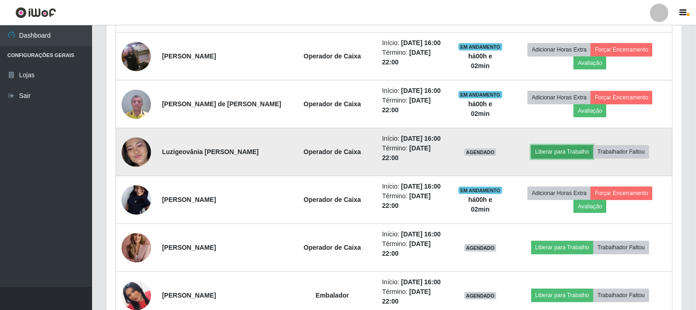
click at [546, 152] on button "Liberar para Trabalho" at bounding box center [562, 152] width 62 height 13
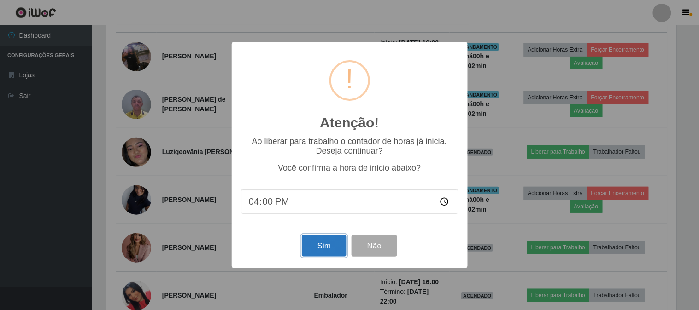
click at [316, 247] on button "Sim" at bounding box center [324, 246] width 45 height 22
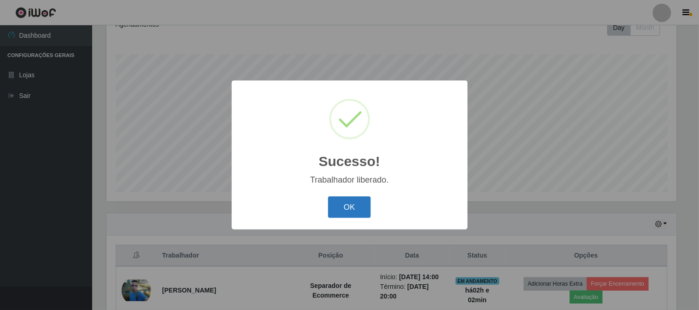
click at [343, 197] on button "OK" at bounding box center [349, 208] width 43 height 22
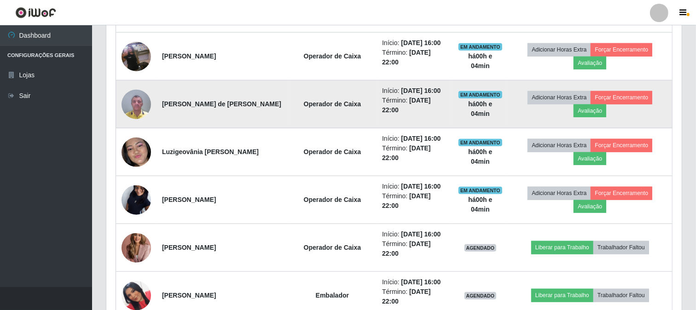
scroll to position [853, 0]
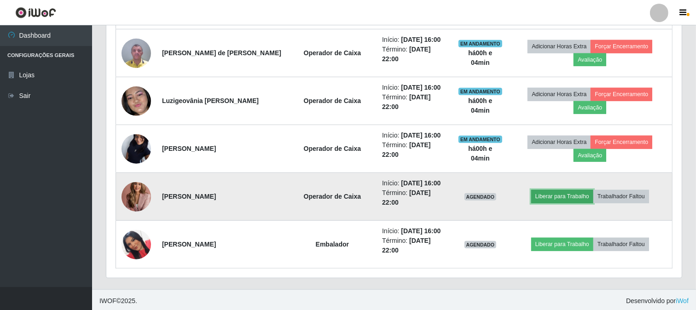
click at [564, 203] on button "Liberar para Trabalho" at bounding box center [562, 196] width 62 height 13
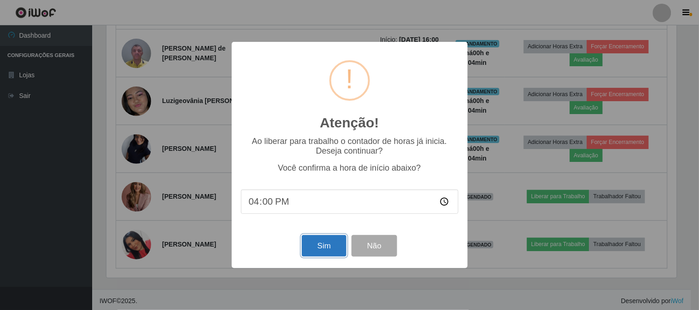
click at [312, 250] on button "Sim" at bounding box center [324, 246] width 45 height 22
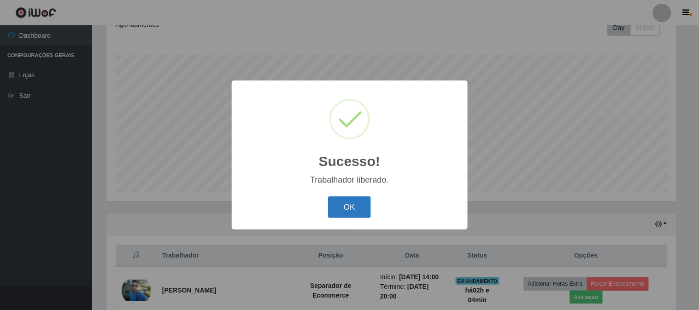
click at [353, 200] on button "OK" at bounding box center [349, 208] width 43 height 22
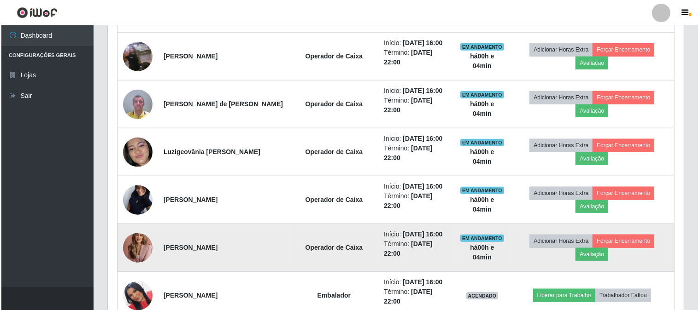
scroll to position [856, 0]
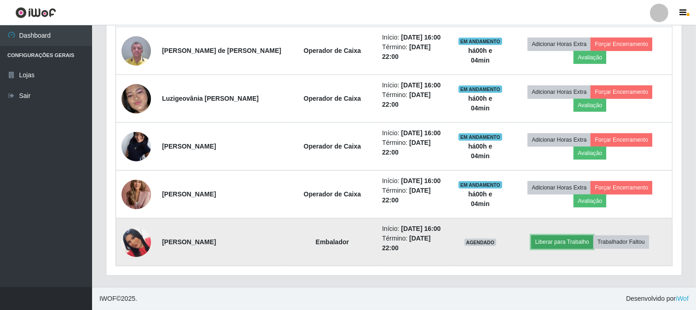
click at [578, 240] on button "Liberar para Trabalho" at bounding box center [562, 242] width 62 height 13
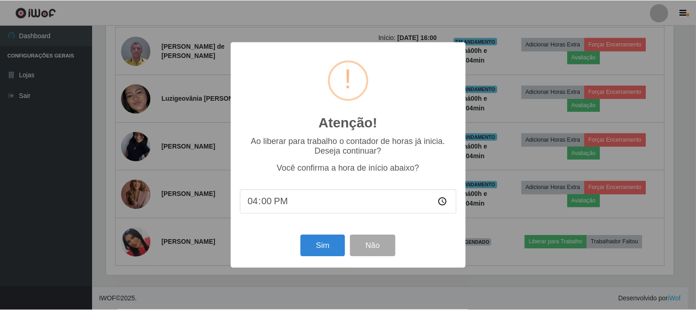
scroll to position [191, 570]
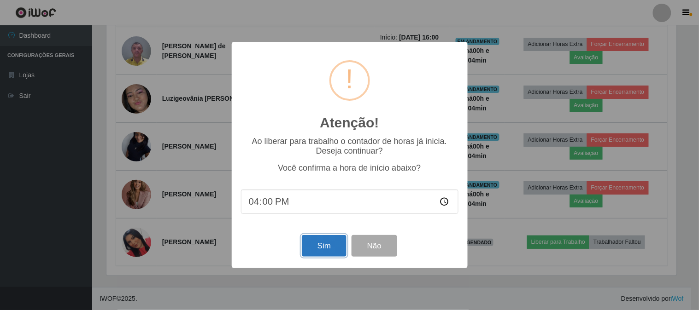
click at [328, 247] on button "Sim" at bounding box center [324, 246] width 45 height 22
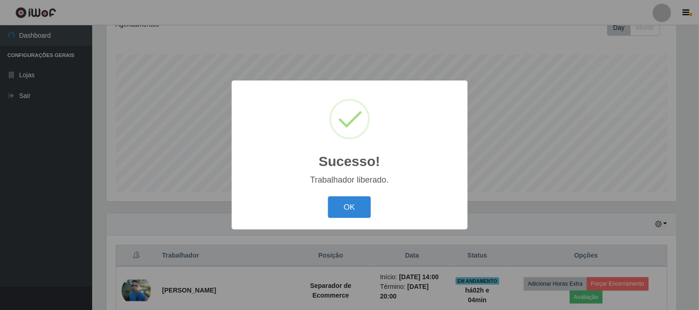
click at [328, 197] on button "OK" at bounding box center [349, 208] width 43 height 22
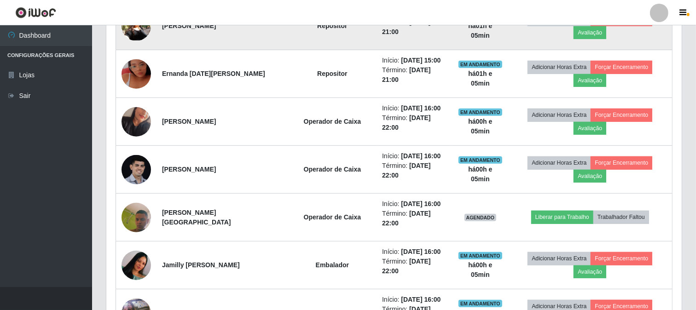
scroll to position [546, 0]
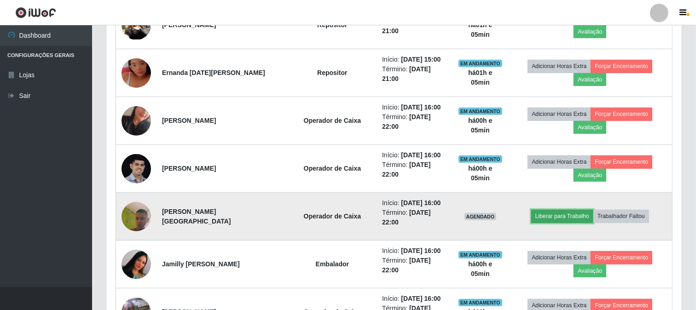
click at [540, 215] on button "Liberar para Trabalho" at bounding box center [562, 216] width 62 height 13
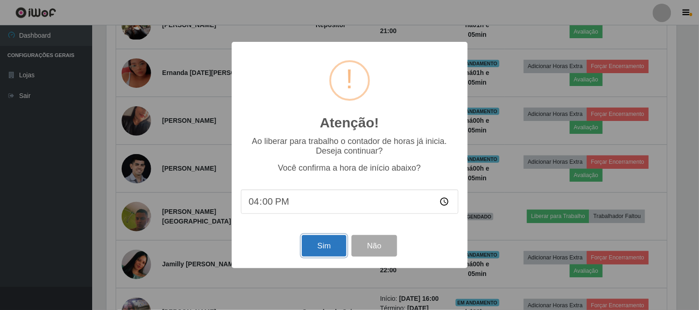
click at [338, 239] on button "Sim" at bounding box center [324, 246] width 45 height 22
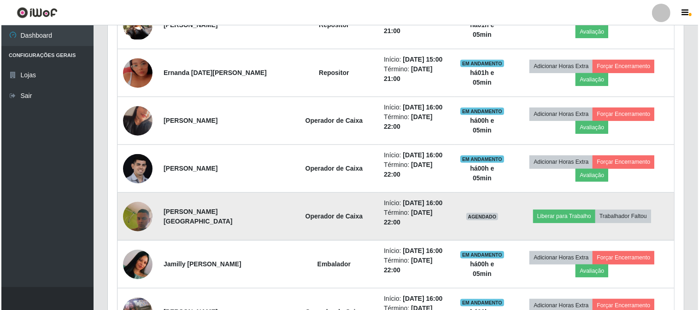
scroll to position [137, 0]
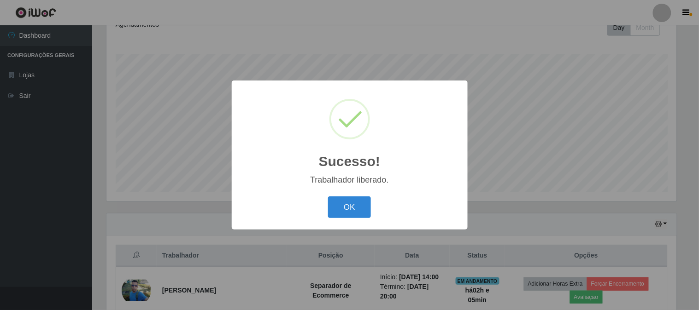
click at [328, 197] on button "OK" at bounding box center [349, 208] width 43 height 22
